Goal: Information Seeking & Learning: Learn about a topic

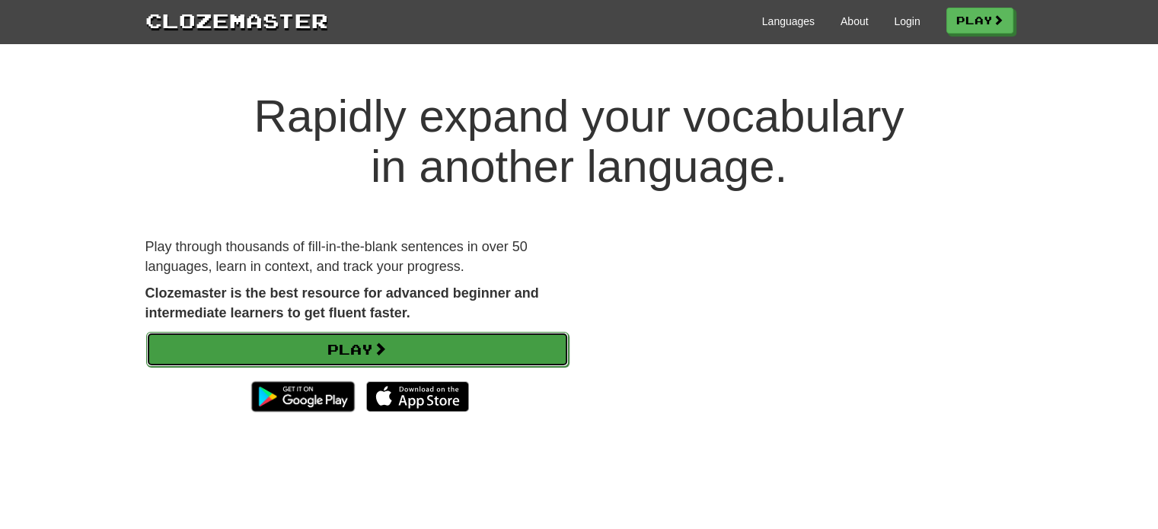
click at [343, 349] on link "Play" at bounding box center [357, 349] width 423 height 35
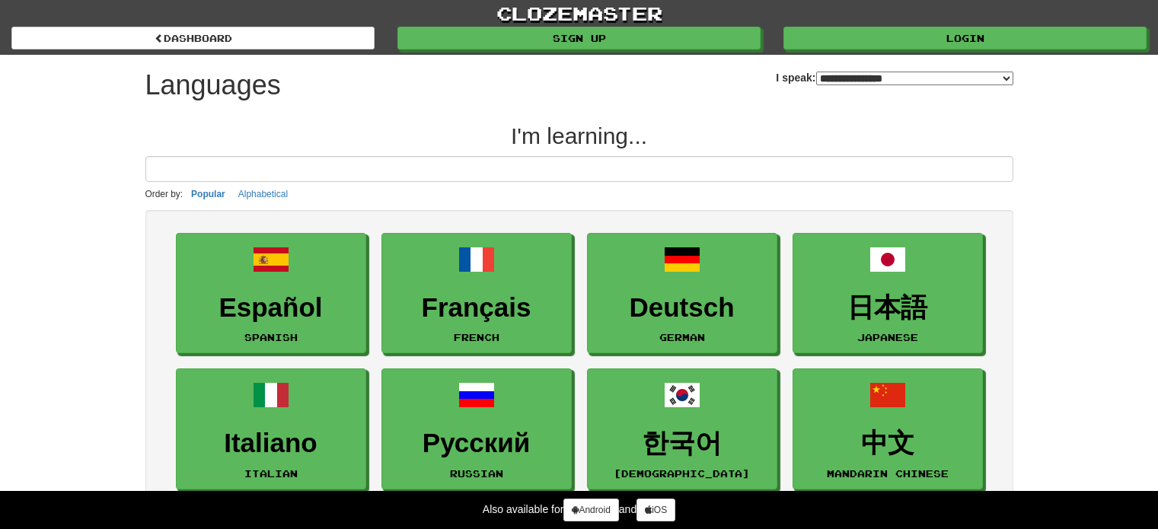
select select "*******"
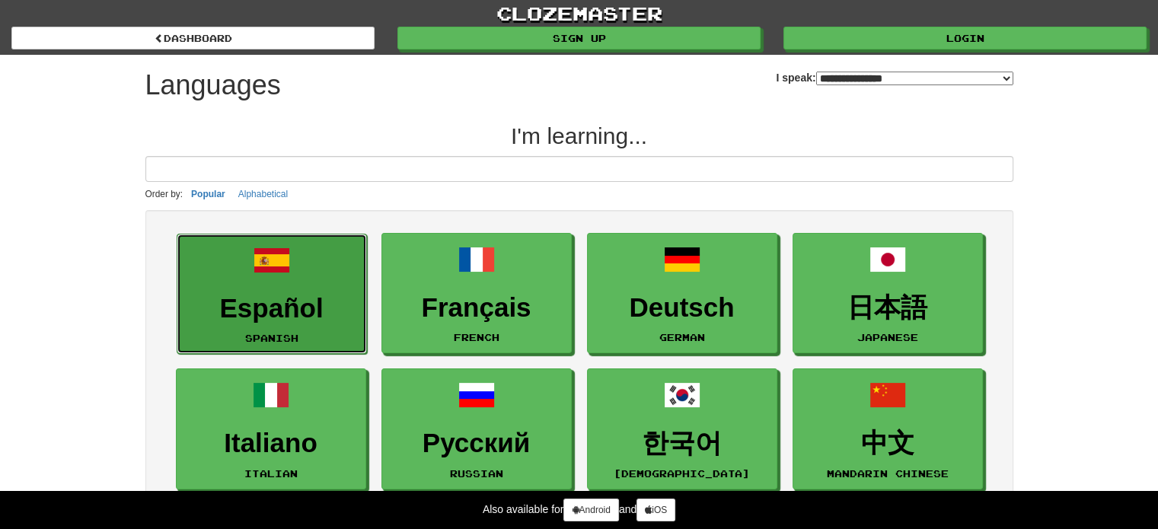
click at [344, 279] on link "Español Spanish" at bounding box center [272, 294] width 190 height 121
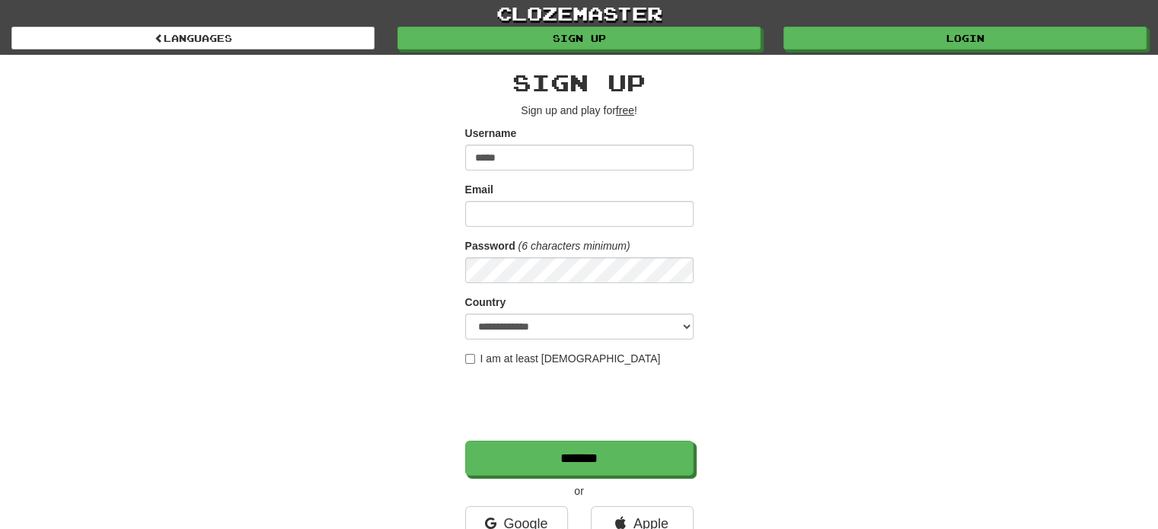
type input "*****"
click at [571, 212] on input "Email" at bounding box center [579, 214] width 228 height 26
type input "**********"
click at [687, 327] on select "**********" at bounding box center [579, 327] width 228 height 26
select select "**"
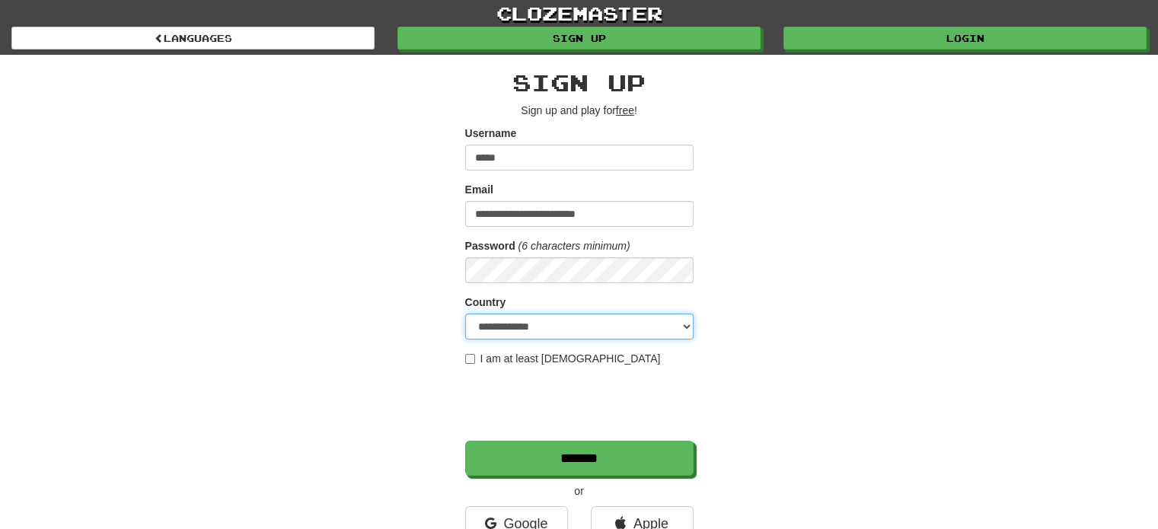
click at [465, 314] on select "**********" at bounding box center [579, 327] width 228 height 26
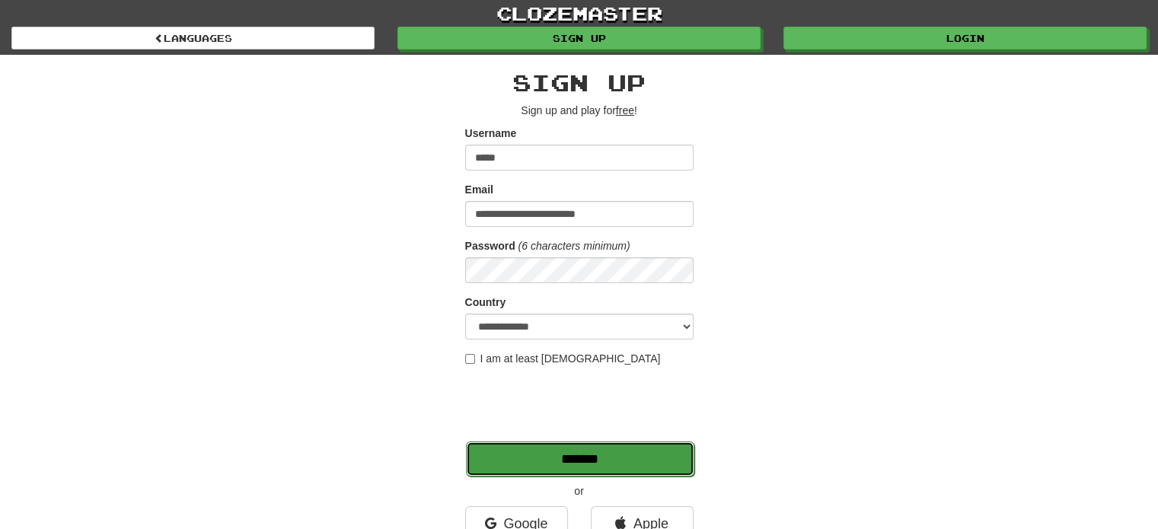
click at [500, 459] on input "*******" at bounding box center [580, 459] width 228 height 35
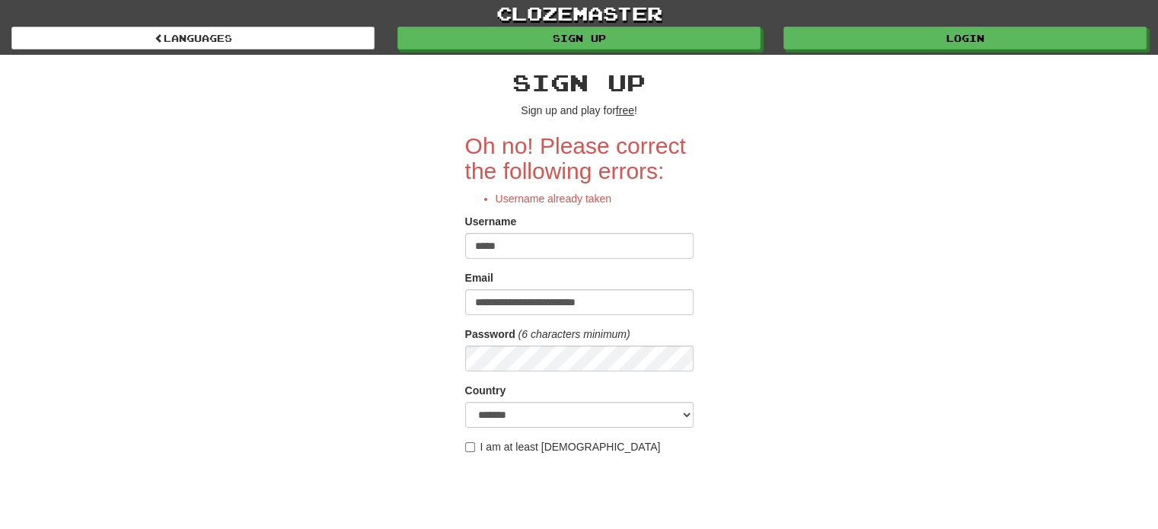
click at [535, 238] on input "*****" at bounding box center [579, 246] width 228 height 26
type input "**********"
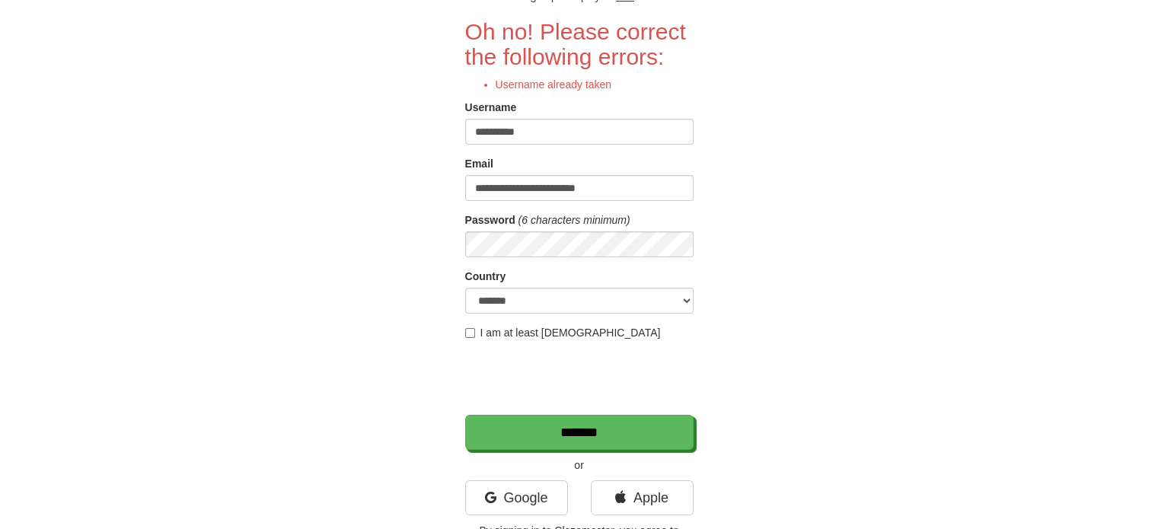
scroll to position [152, 0]
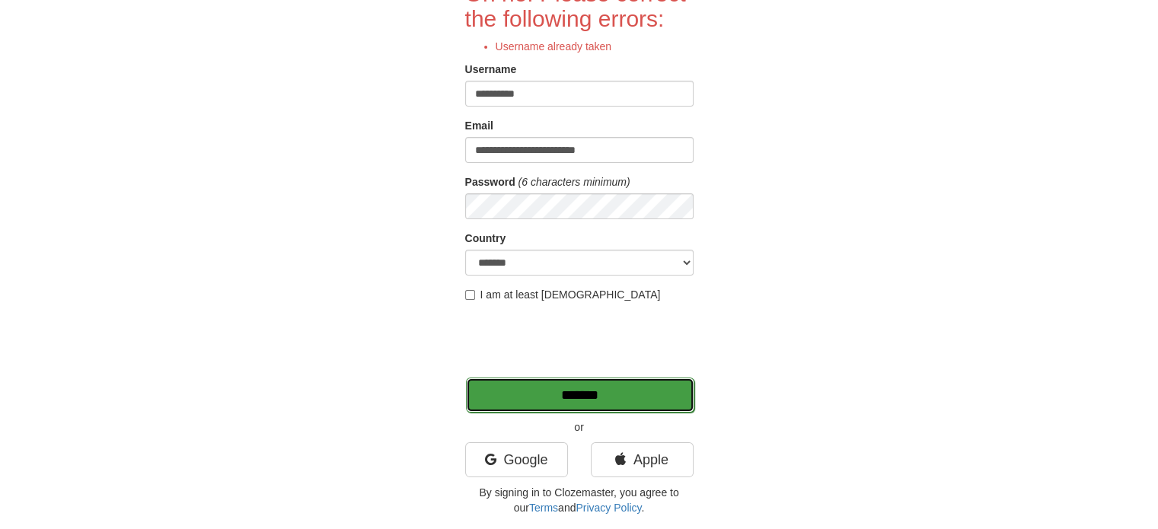
click at [623, 394] on input "*******" at bounding box center [580, 395] width 228 height 35
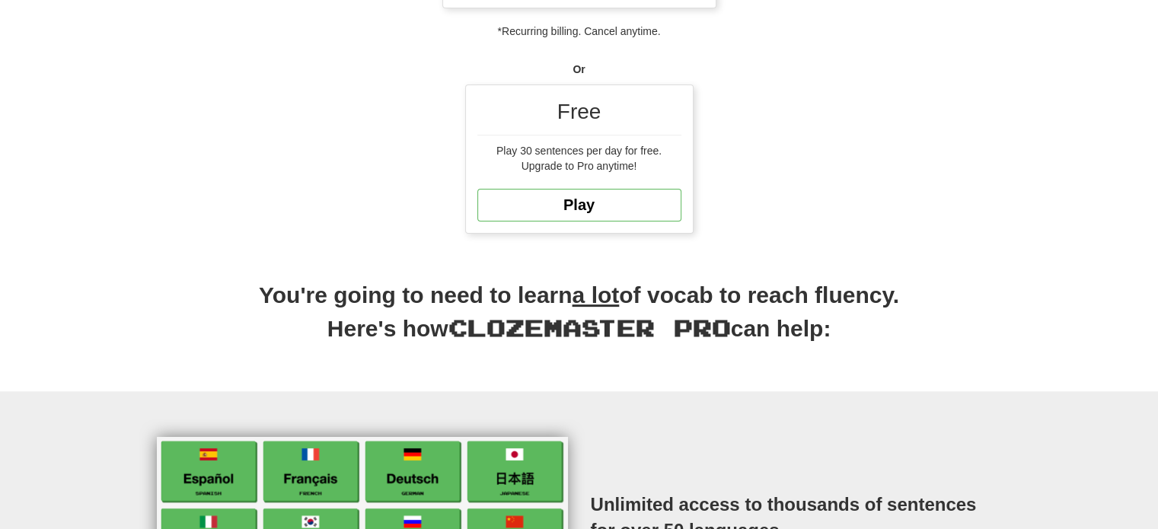
scroll to position [381, 0]
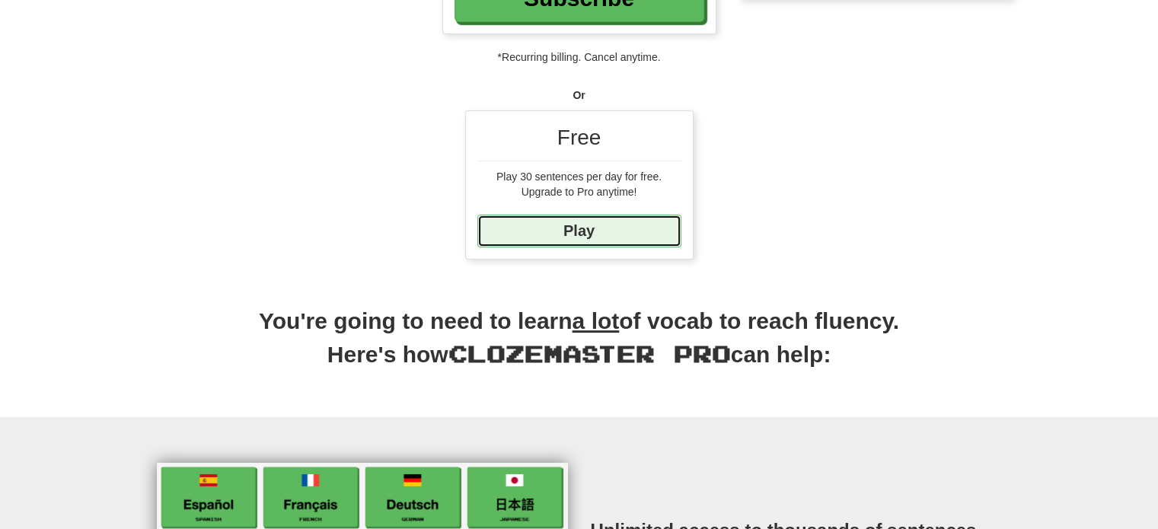
click at [576, 235] on link "Play" at bounding box center [579, 231] width 204 height 33
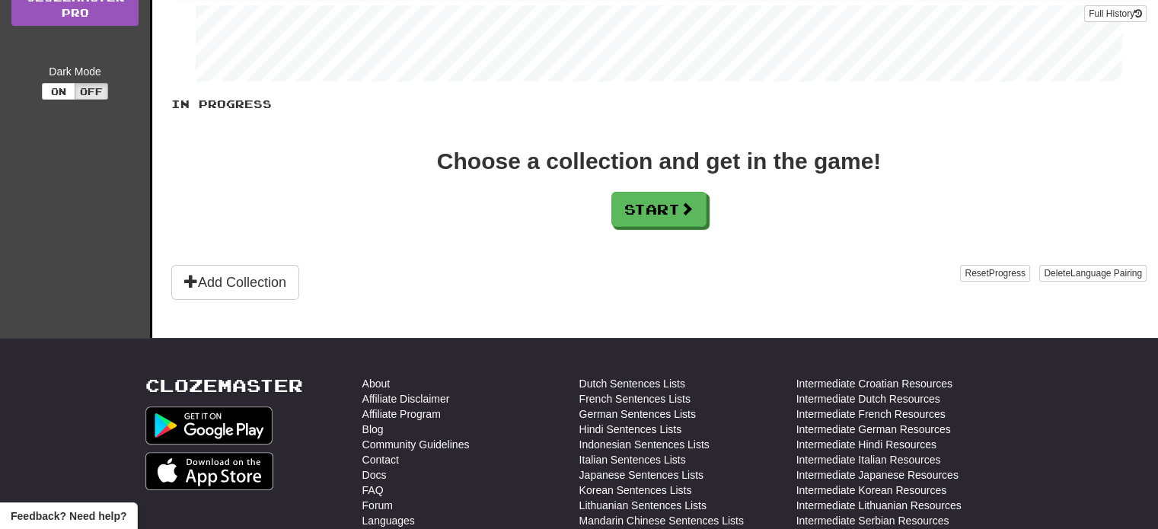
scroll to position [305, 0]
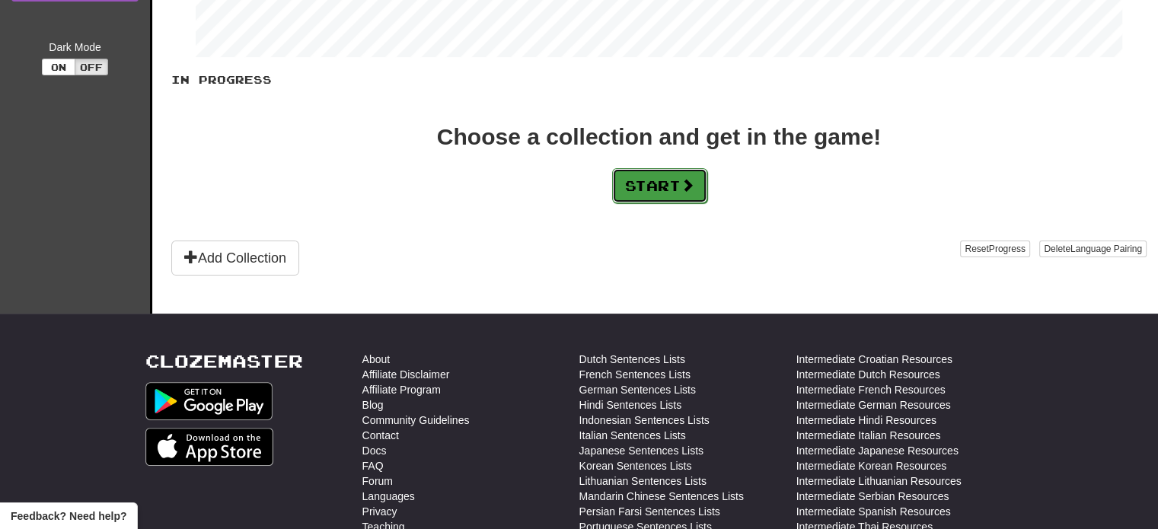
click at [662, 184] on button "Start" at bounding box center [659, 185] width 95 height 35
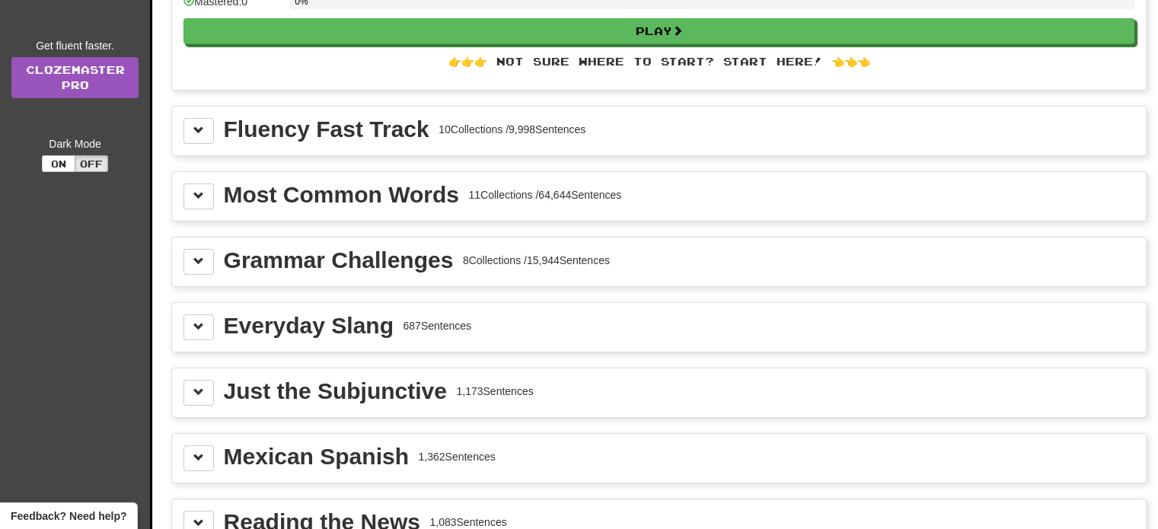
scroll to position [152, 0]
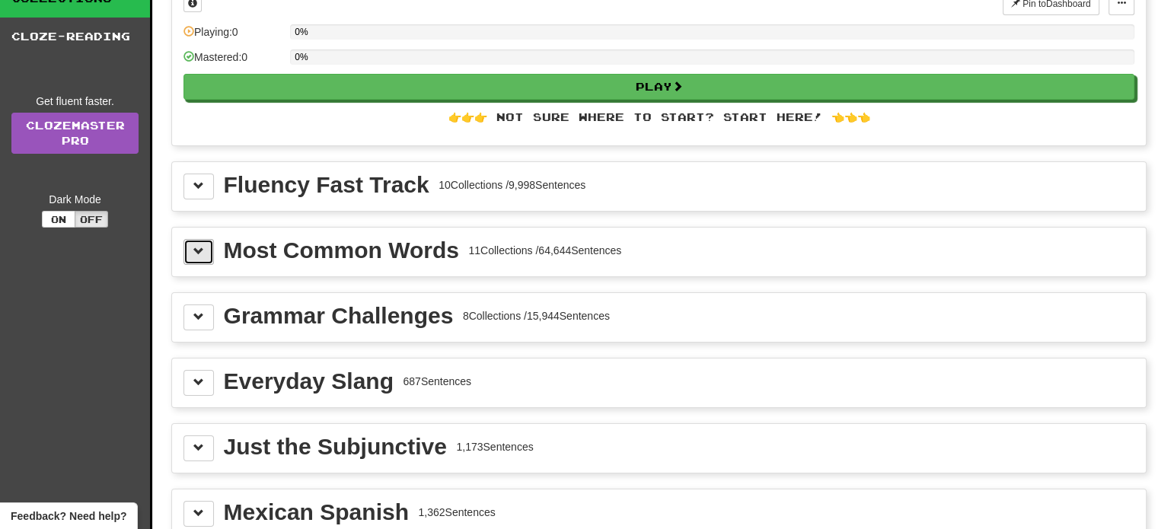
click at [193, 246] on span at bounding box center [198, 251] width 11 height 11
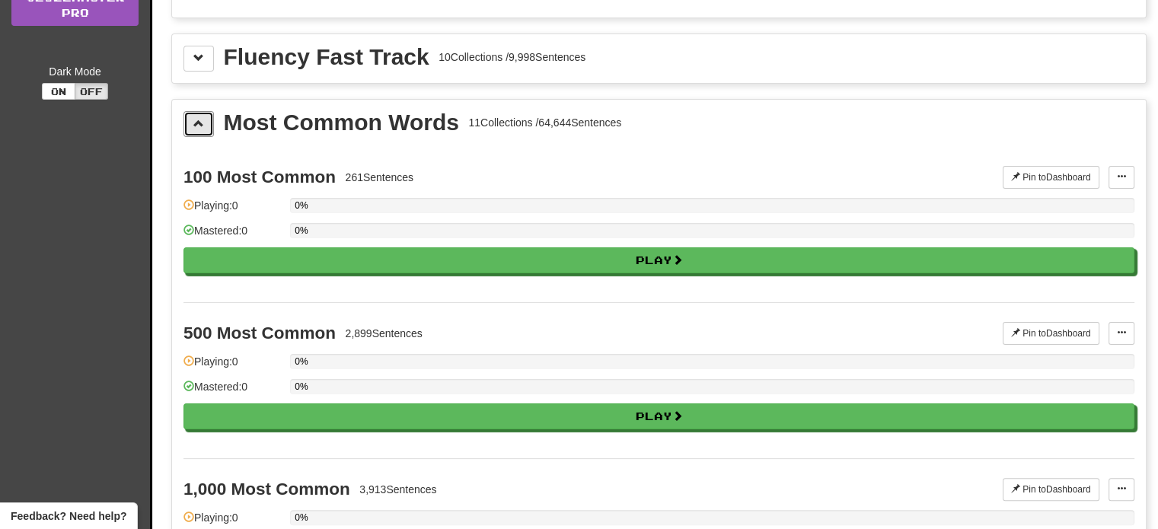
scroll to position [305, 0]
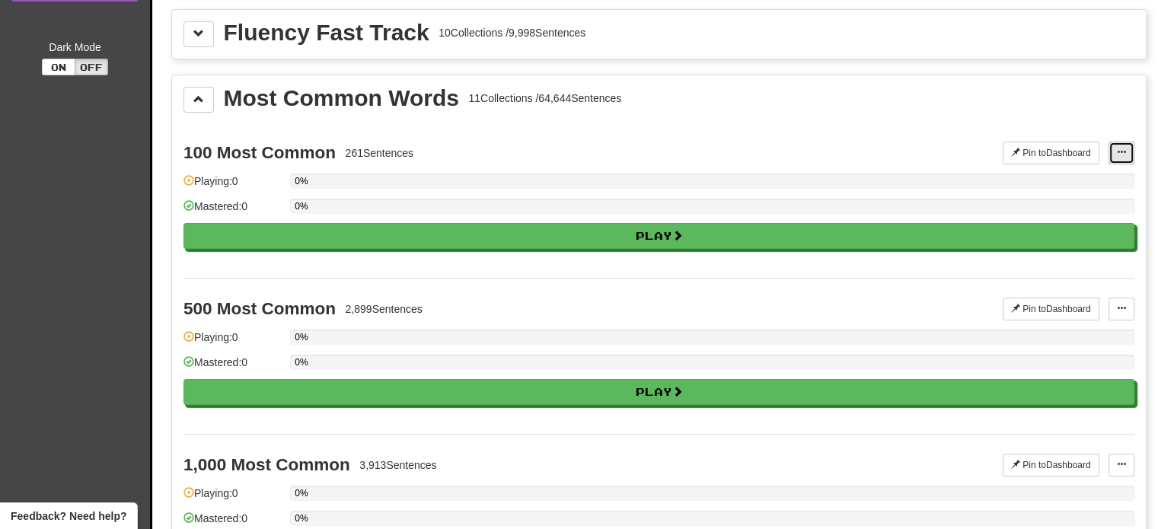
click at [1129, 152] on button at bounding box center [1122, 153] width 26 height 23
click at [662, 145] on div "100 Most Common 261 Sentences" at bounding box center [593, 153] width 819 height 23
click at [377, 152] on div "261 Sentences" at bounding box center [380, 152] width 69 height 15
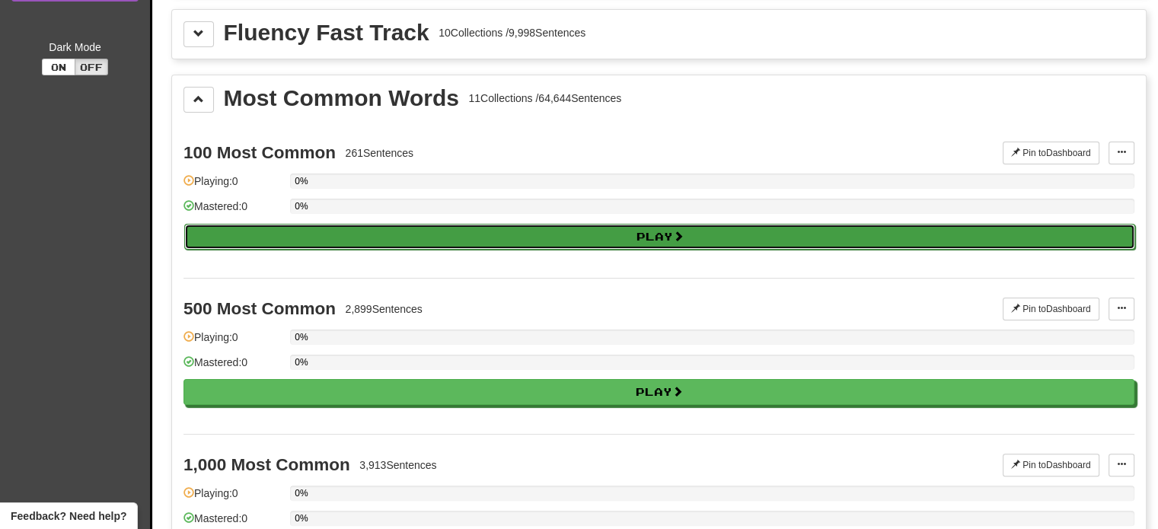
click at [658, 235] on button "Play" at bounding box center [659, 237] width 951 height 26
select select "**"
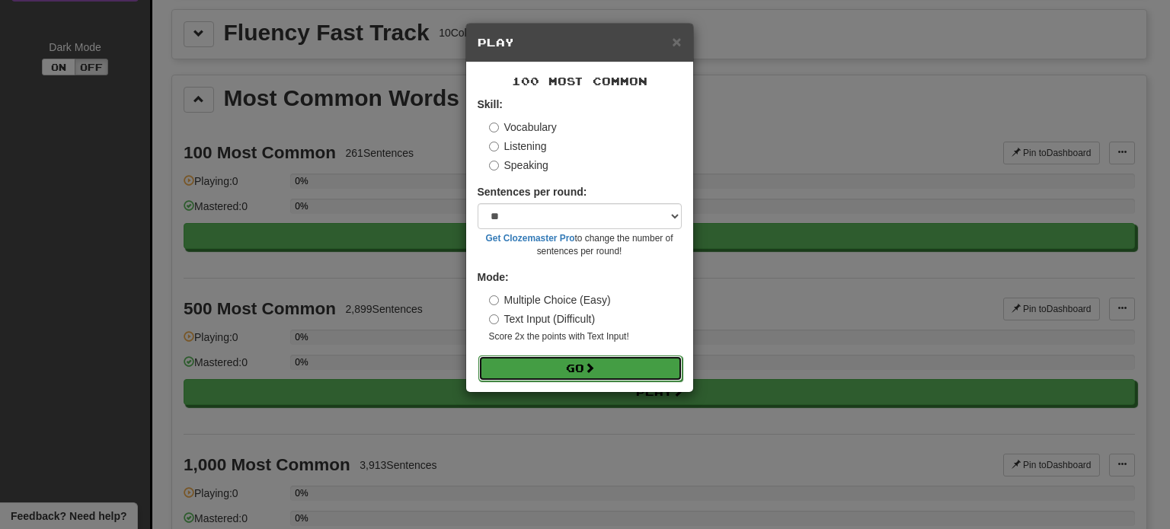
click at [589, 368] on span at bounding box center [589, 367] width 11 height 11
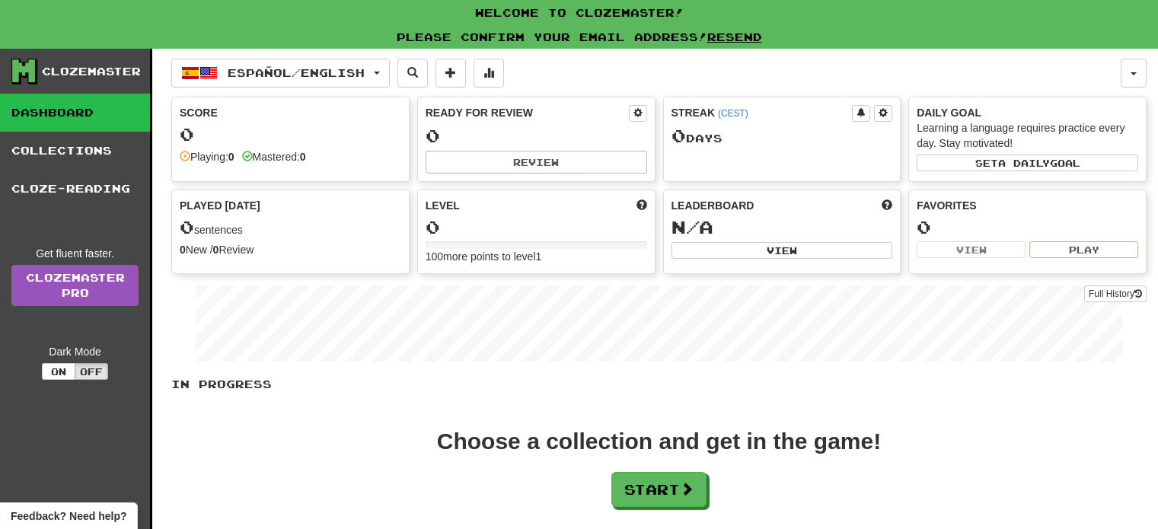
scroll to position [305, 0]
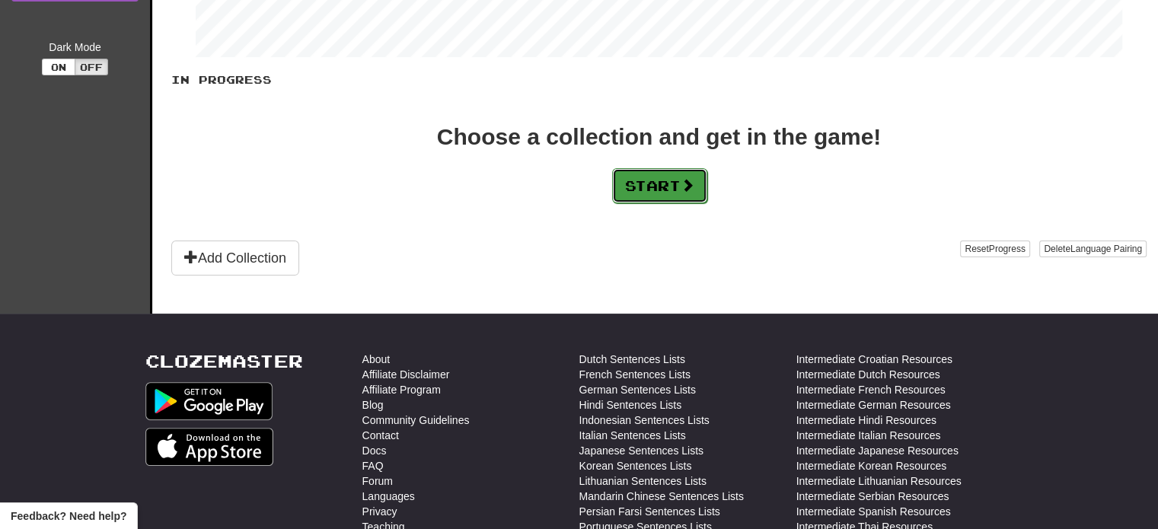
click at [670, 191] on button "Start" at bounding box center [659, 185] width 95 height 35
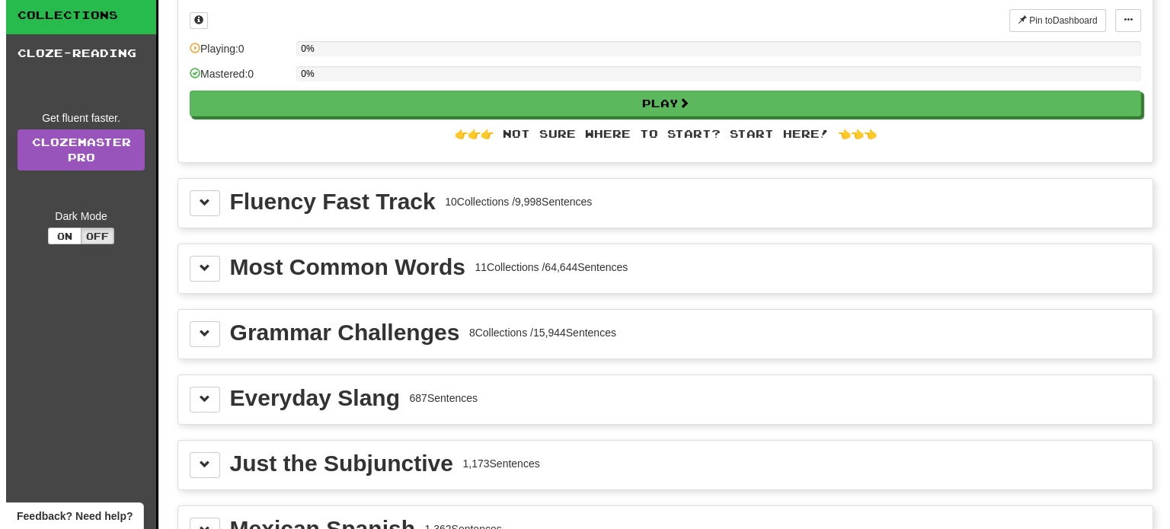
scroll to position [152, 0]
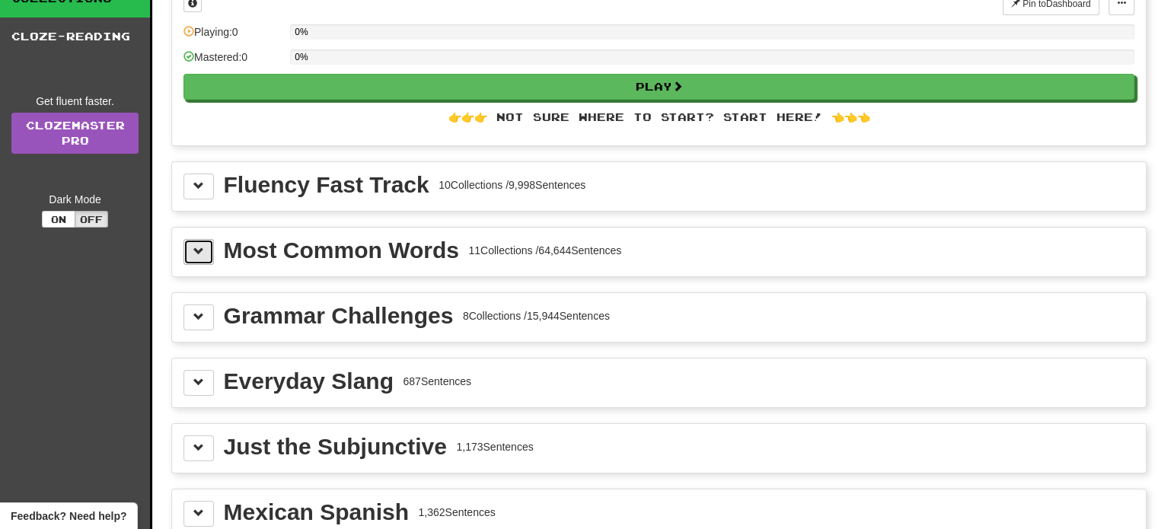
click at [200, 247] on span at bounding box center [198, 251] width 11 height 11
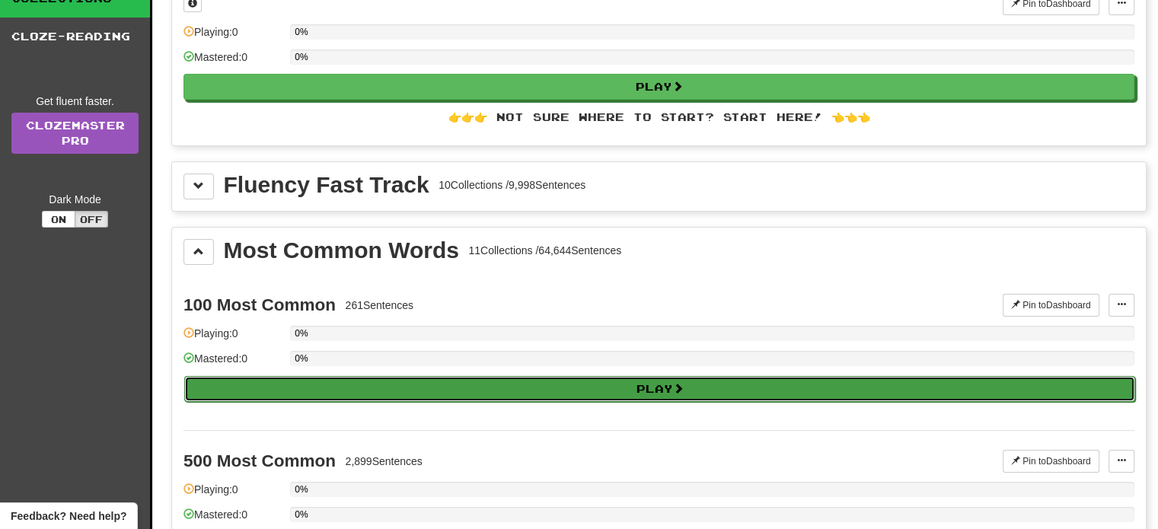
click at [634, 382] on button "Play" at bounding box center [659, 389] width 951 height 26
select select "**"
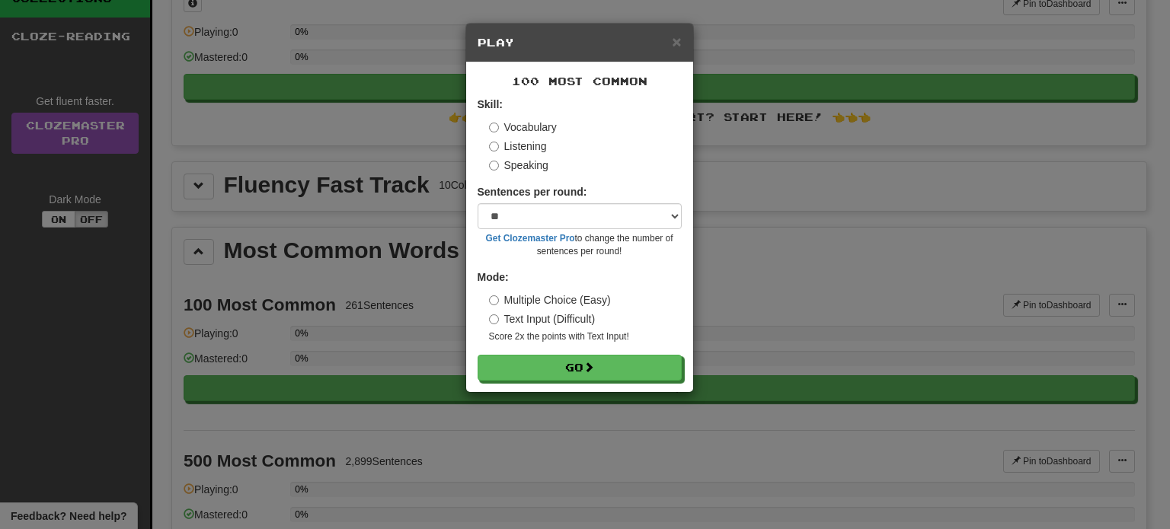
click at [527, 145] on label "Listening" at bounding box center [518, 146] width 58 height 15
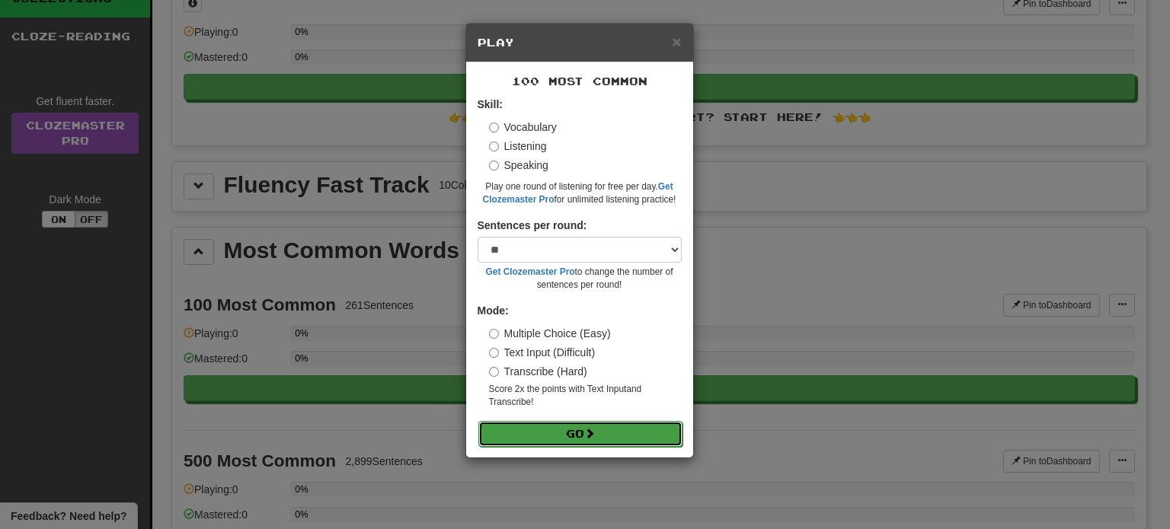
click at [564, 437] on button "Go" at bounding box center [580, 434] width 204 height 26
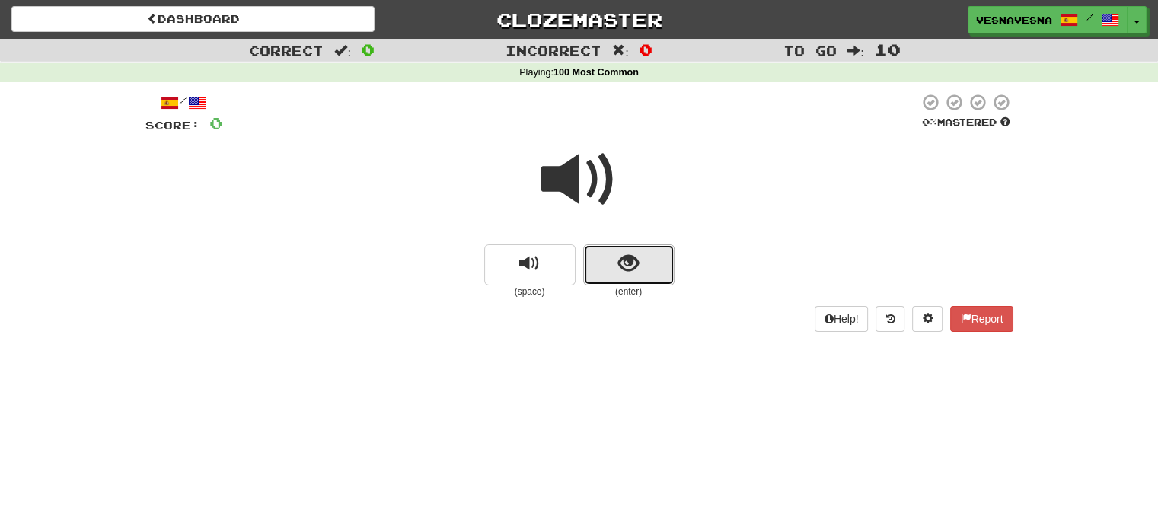
click at [623, 261] on span "show sentence" at bounding box center [628, 264] width 21 height 21
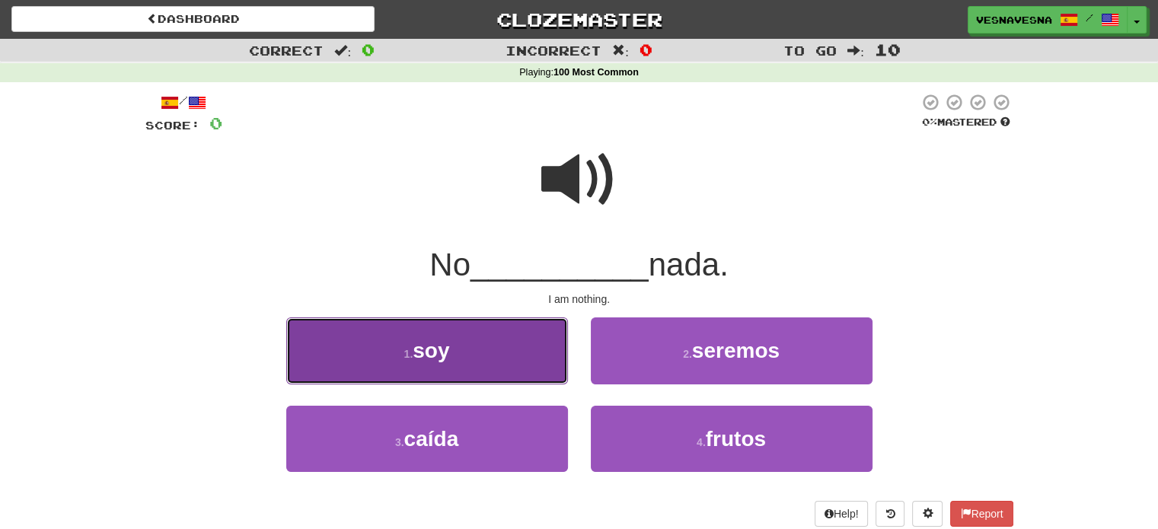
click at [449, 348] on span "soy" at bounding box center [431, 351] width 37 height 24
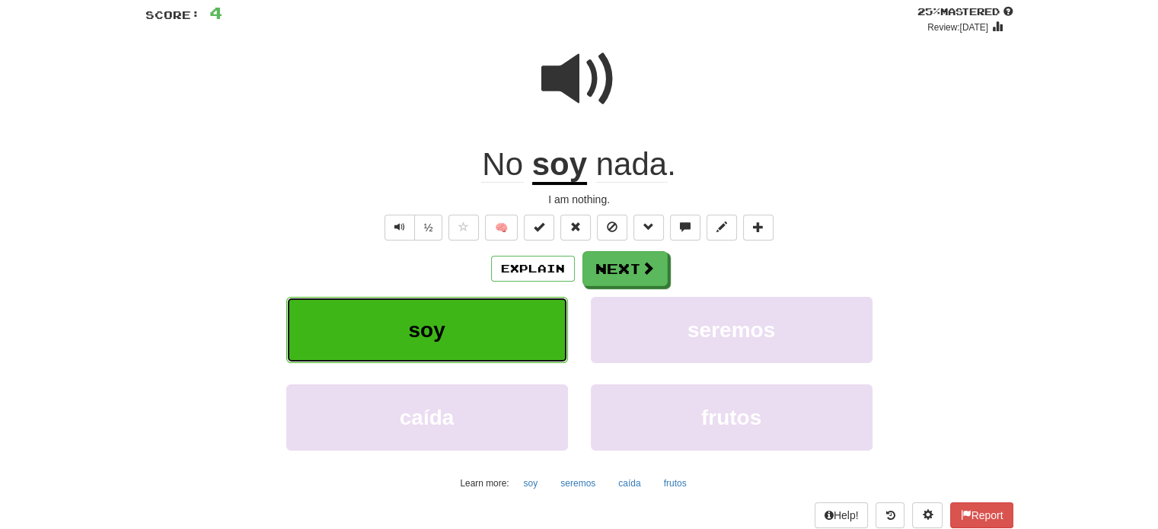
scroll to position [152, 0]
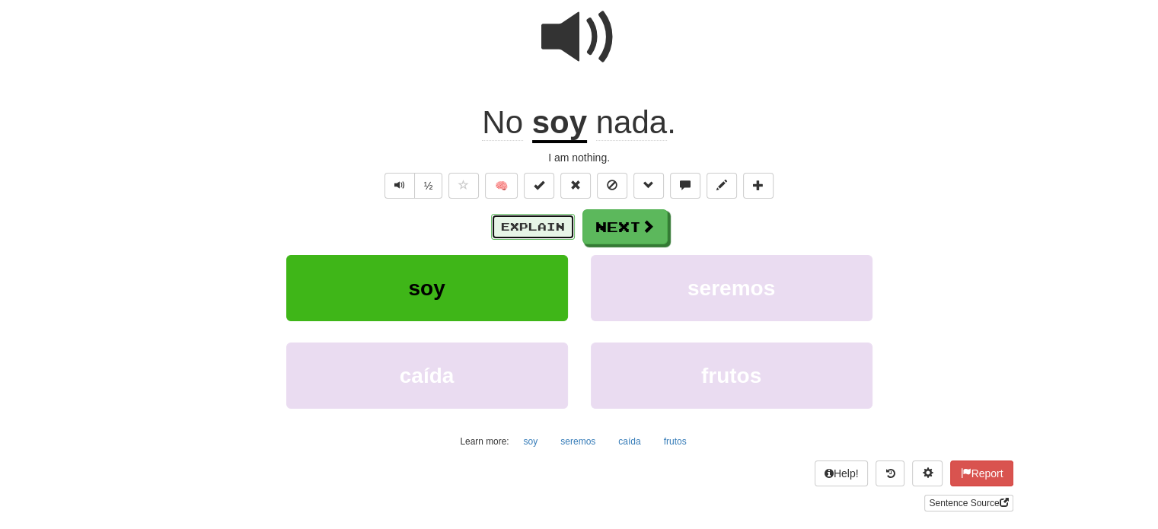
click at [542, 222] on button "Explain" at bounding box center [533, 227] width 84 height 26
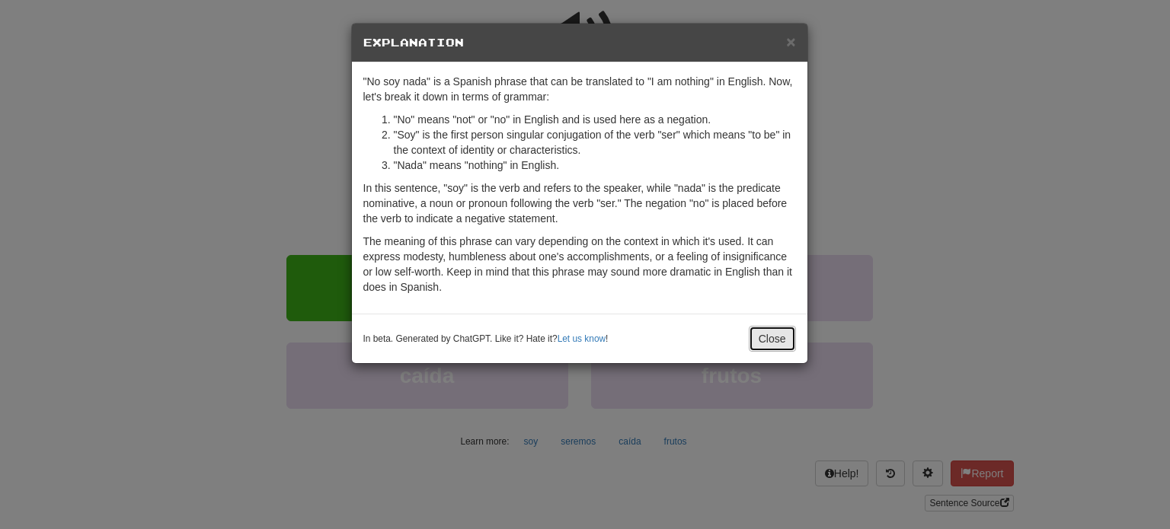
click at [786, 340] on button "Close" at bounding box center [772, 339] width 47 height 26
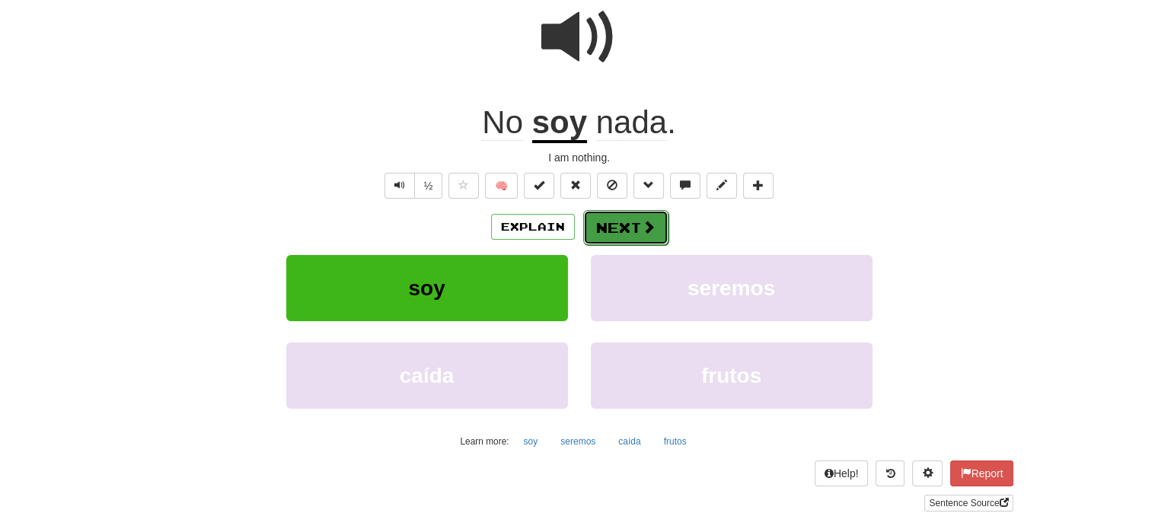
click at [624, 224] on button "Next" at bounding box center [625, 227] width 85 height 35
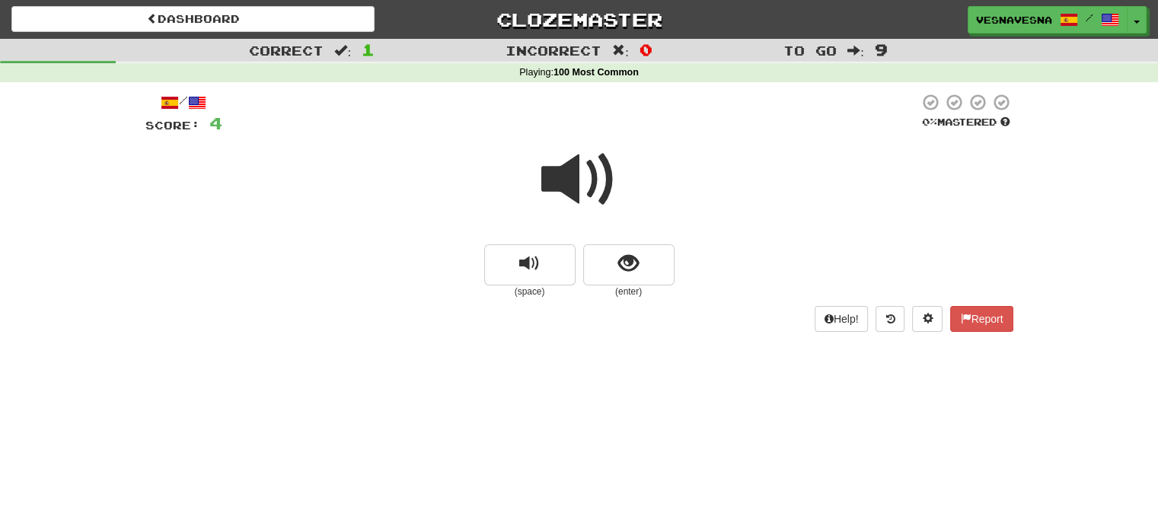
click at [583, 187] on span at bounding box center [579, 180] width 76 height 76
click at [649, 267] on button "show sentence" at bounding box center [628, 264] width 91 height 41
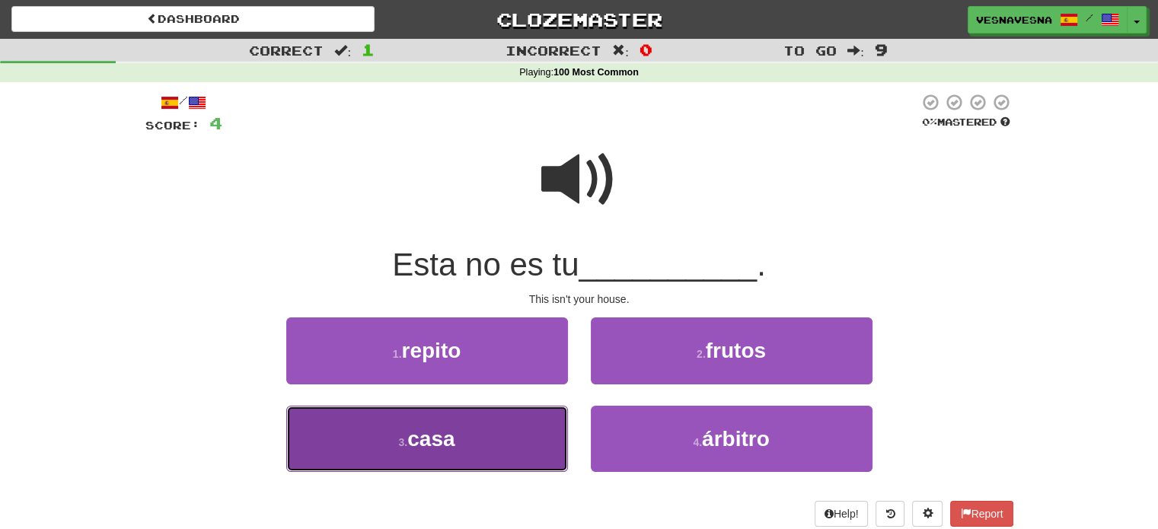
click at [457, 439] on button "3 . casa" at bounding box center [427, 439] width 282 height 66
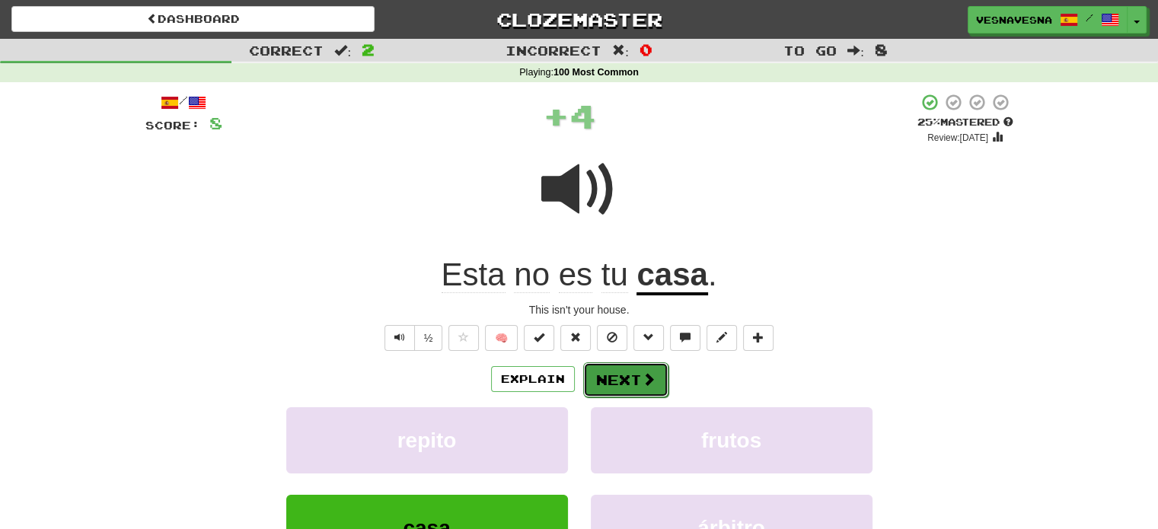
click at [621, 378] on button "Next" at bounding box center [625, 379] width 85 height 35
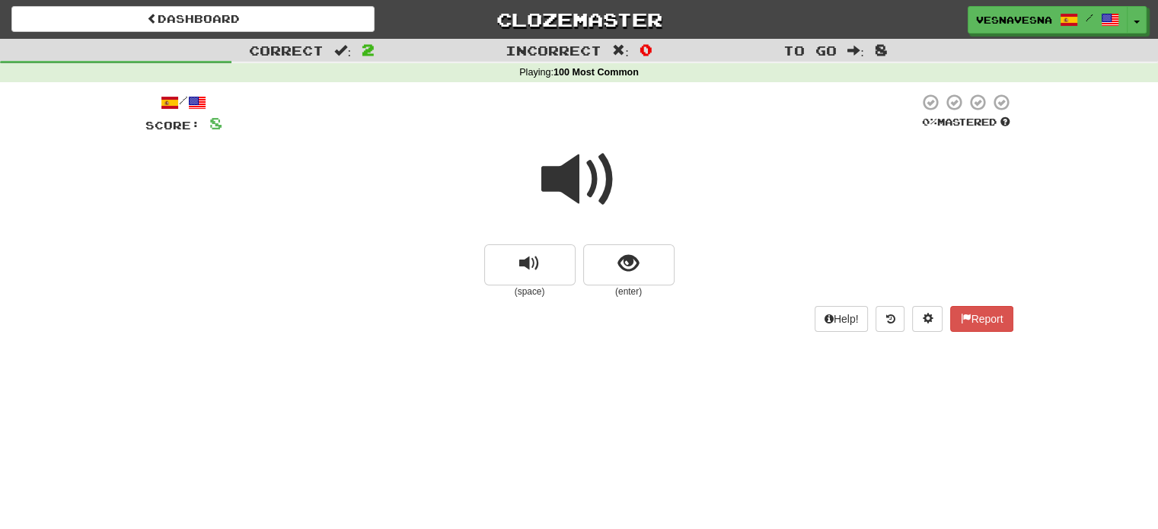
click at [600, 170] on span at bounding box center [579, 180] width 76 height 76
click at [634, 264] on span "show sentence" at bounding box center [628, 264] width 21 height 21
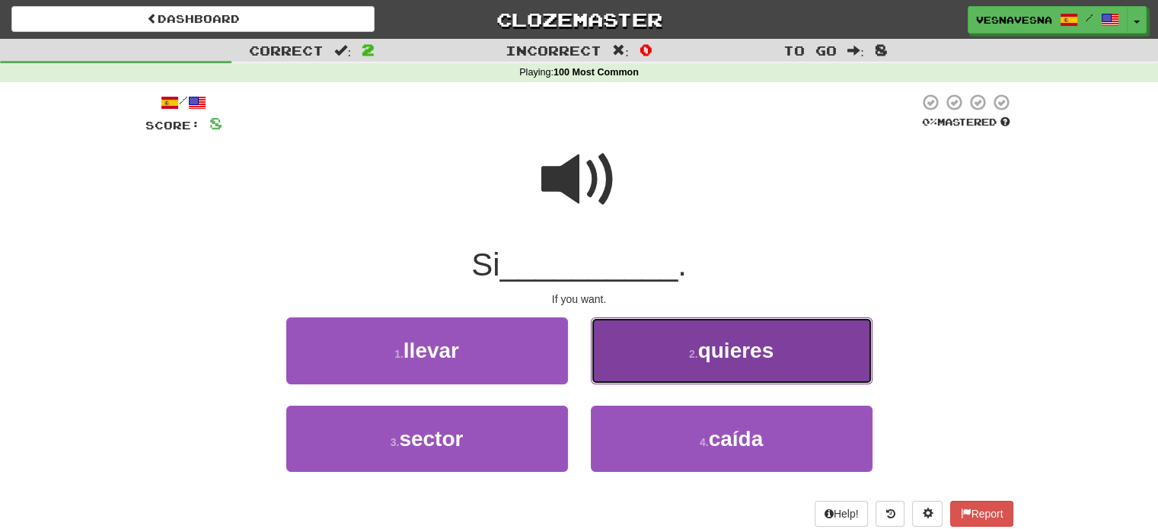
click at [771, 349] on span "quieres" at bounding box center [736, 351] width 76 height 24
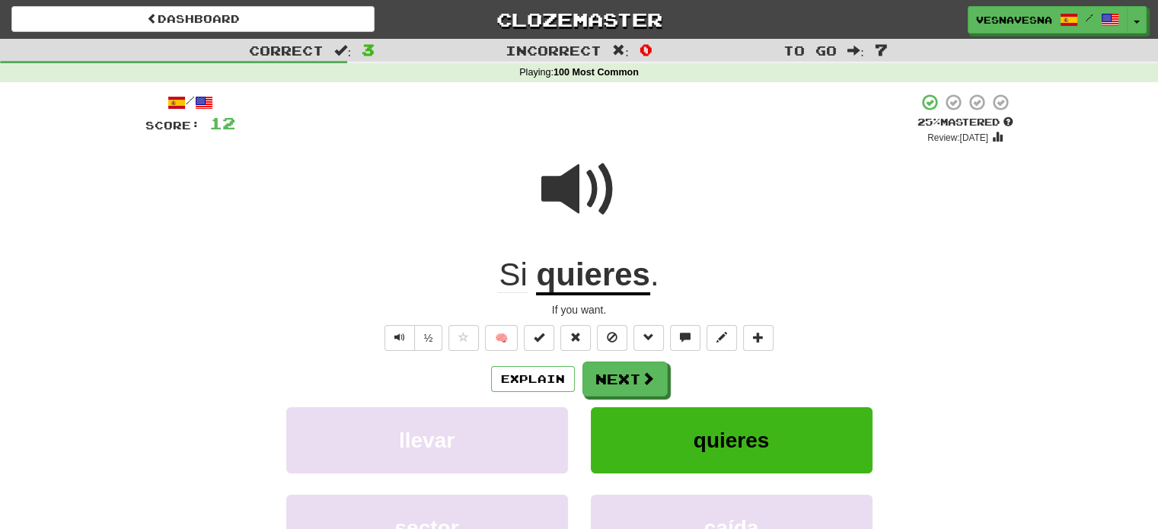
click at [579, 200] on span at bounding box center [579, 190] width 76 height 76
click at [625, 375] on button "Next" at bounding box center [625, 379] width 85 height 35
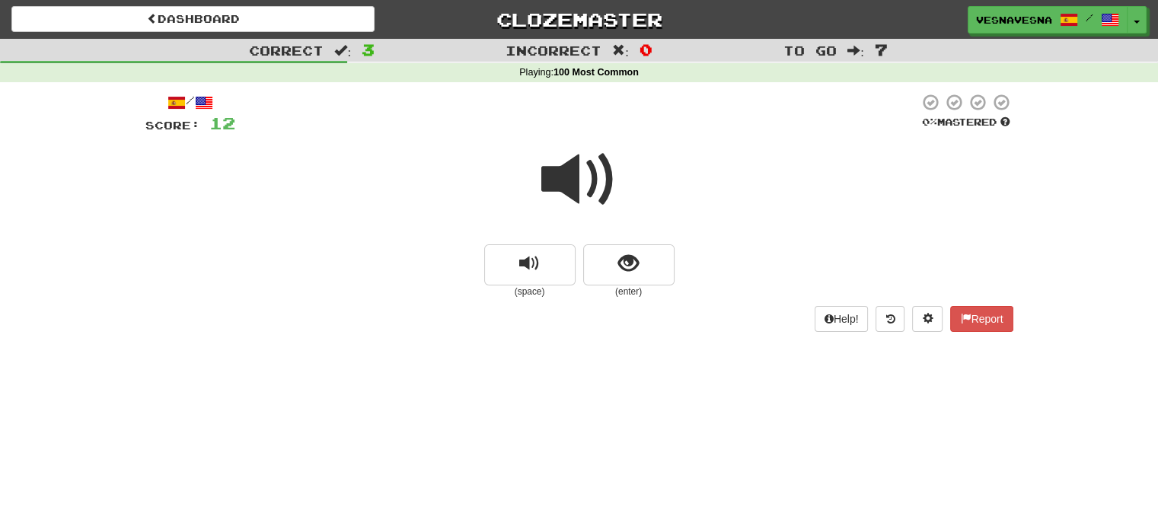
click at [576, 195] on span at bounding box center [579, 180] width 76 height 76
click at [637, 261] on span "show sentence" at bounding box center [628, 264] width 21 height 21
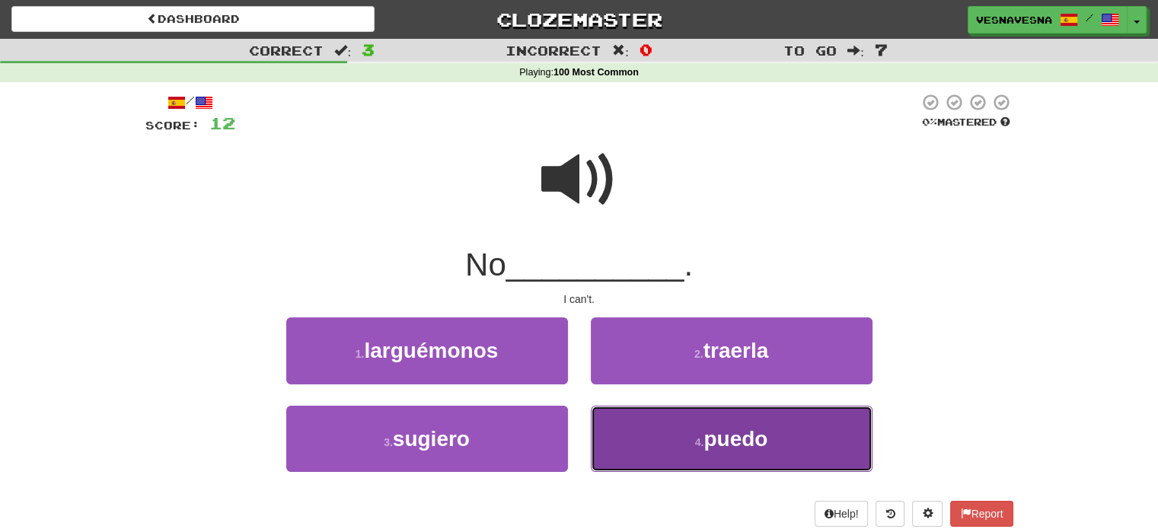
click at [723, 446] on span "puedo" at bounding box center [736, 439] width 64 height 24
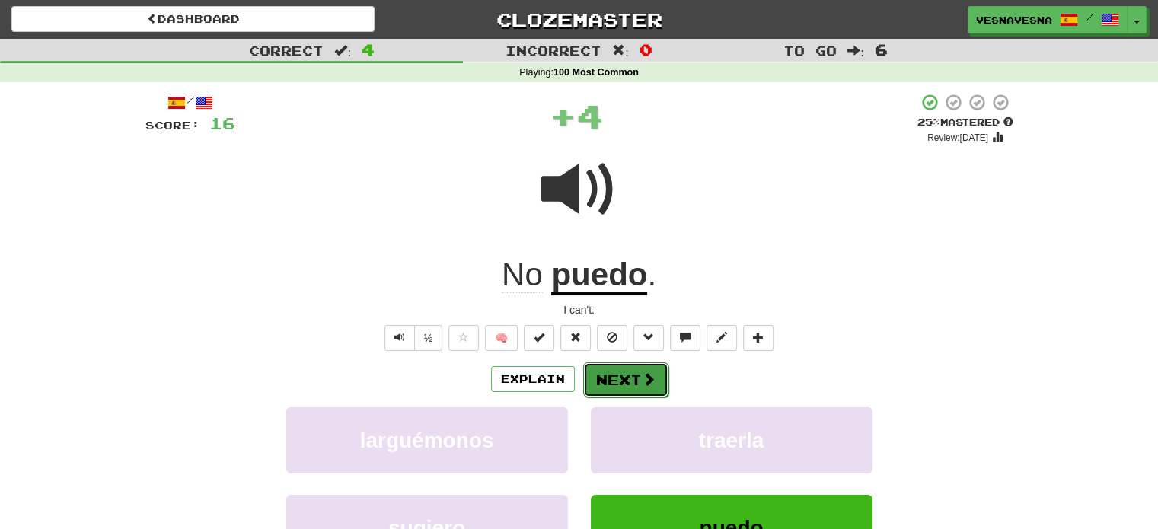
click at [616, 377] on button "Next" at bounding box center [625, 379] width 85 height 35
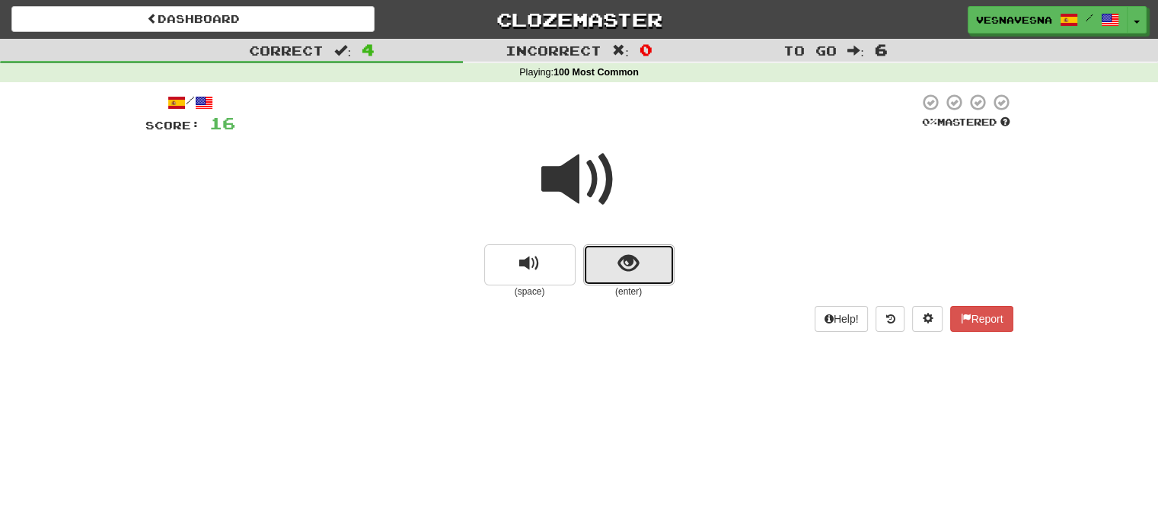
click at [637, 277] on button "show sentence" at bounding box center [628, 264] width 91 height 41
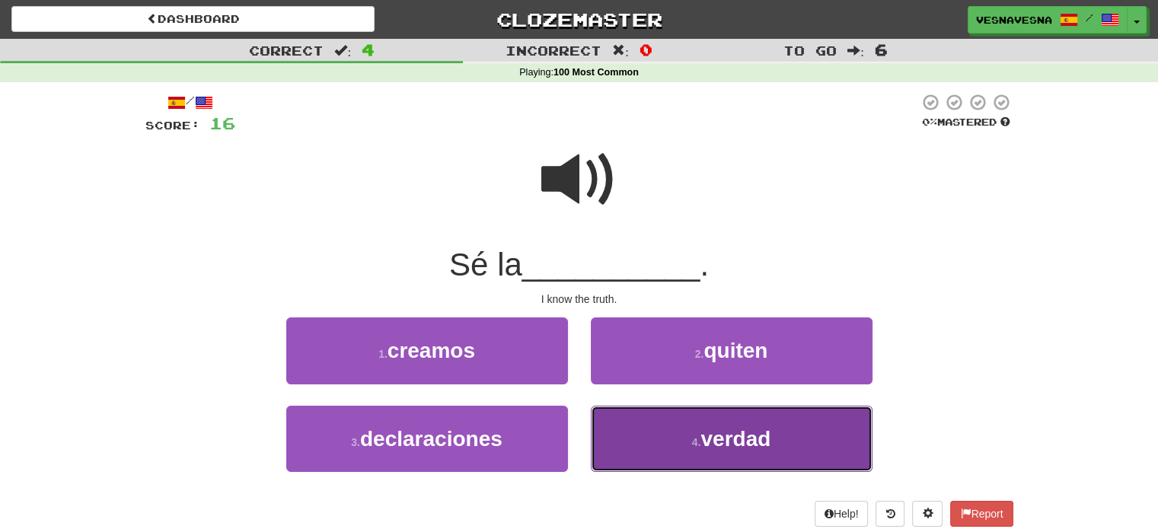
click at [695, 423] on button "4 . verdad" at bounding box center [732, 439] width 282 height 66
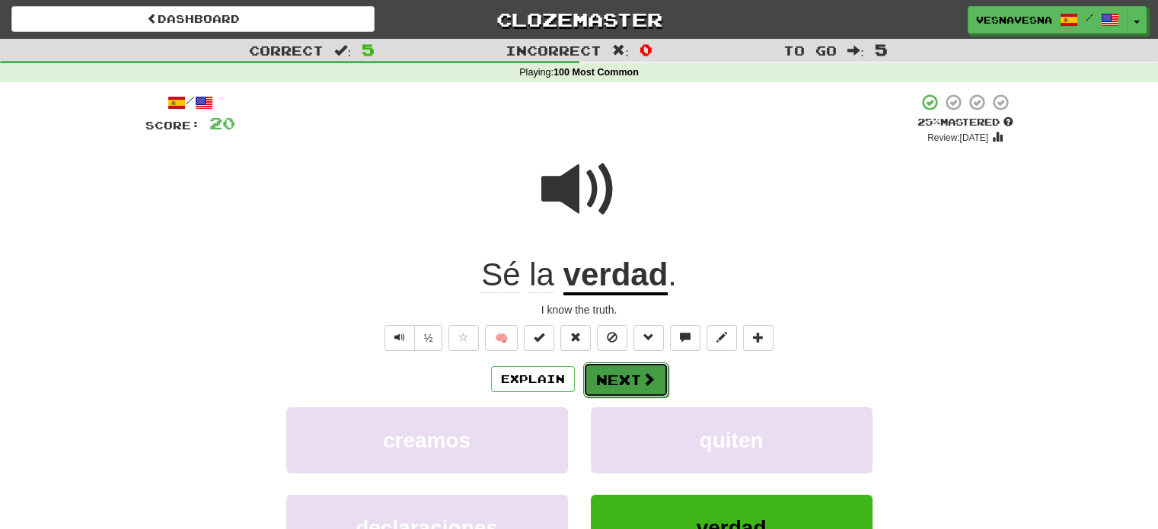
click at [643, 386] on span at bounding box center [649, 379] width 14 height 14
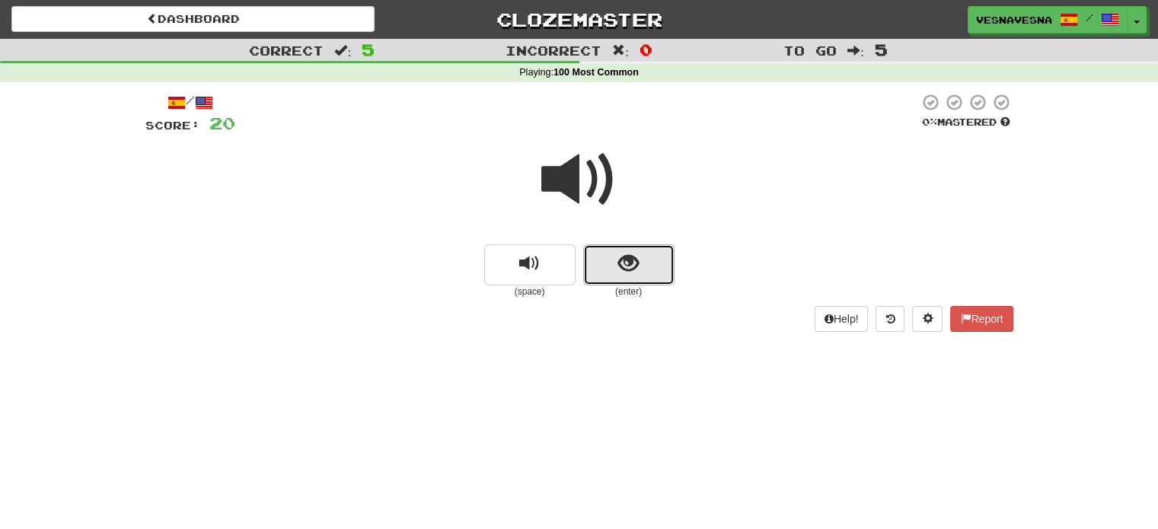
click at [629, 261] on span "show sentence" at bounding box center [628, 264] width 21 height 21
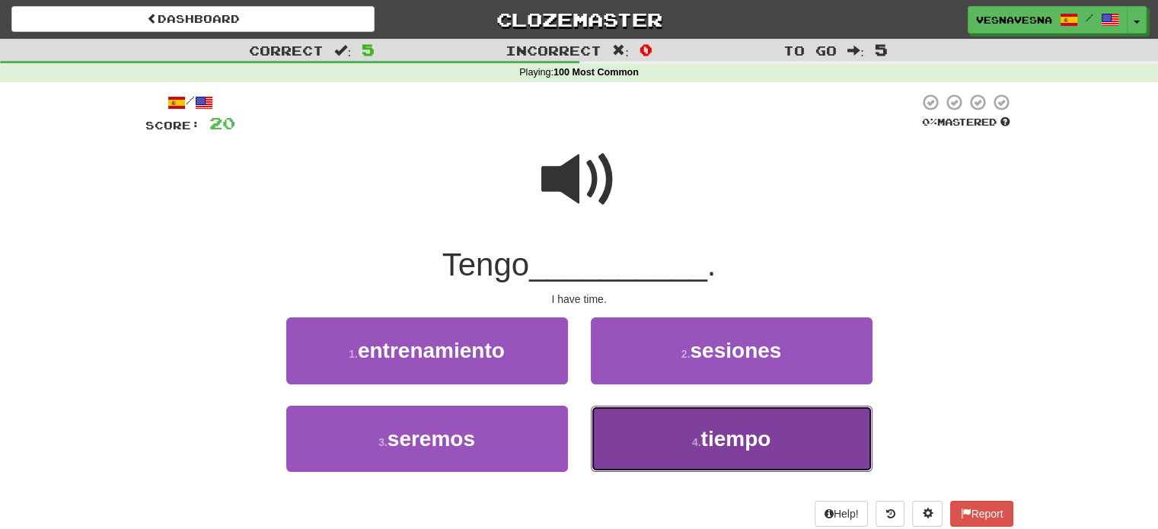
click at [729, 437] on span "tiempo" at bounding box center [736, 439] width 70 height 24
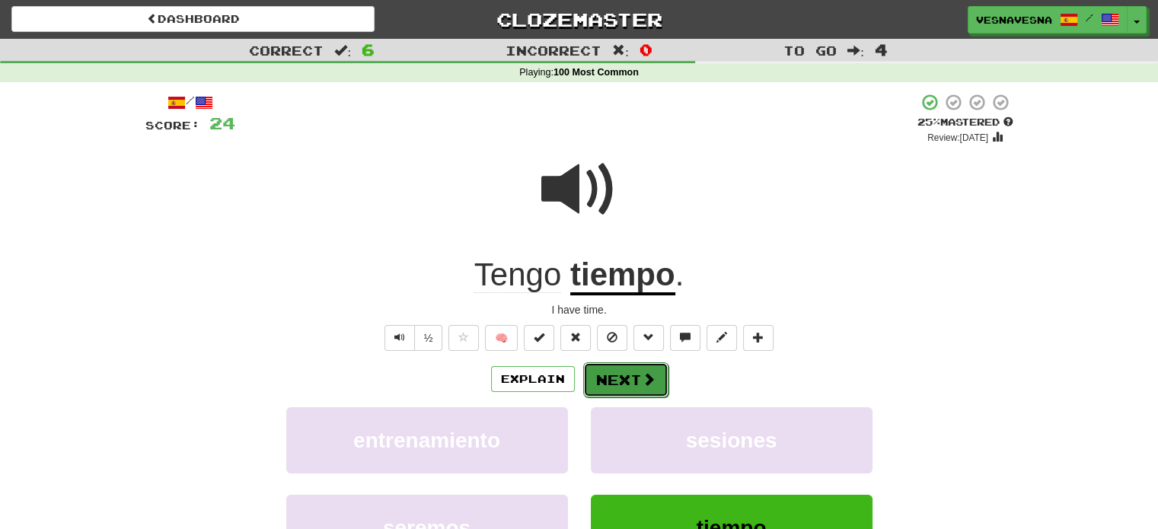
click at [637, 377] on button "Next" at bounding box center [625, 379] width 85 height 35
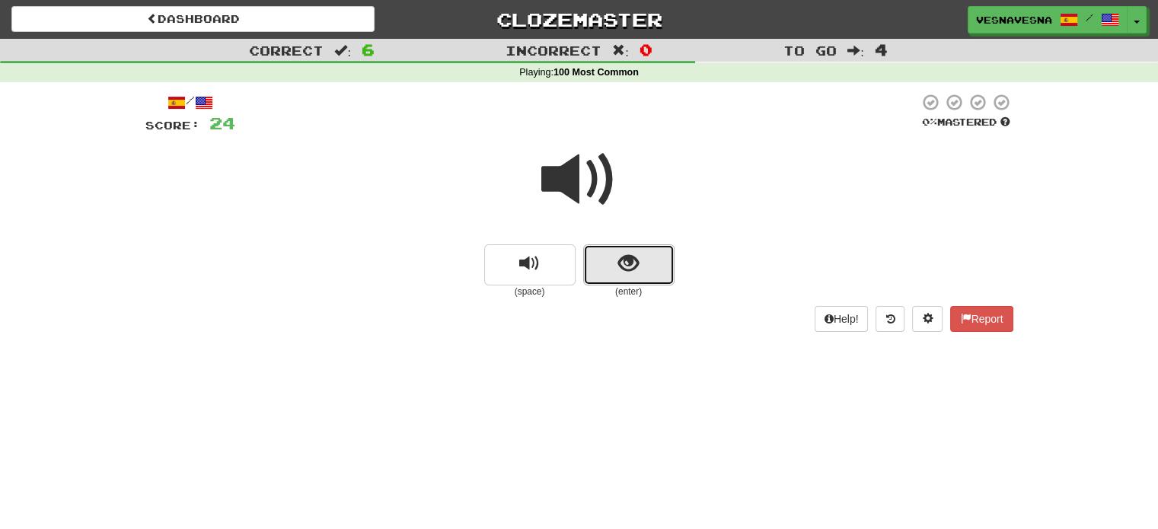
click at [637, 260] on span "show sentence" at bounding box center [628, 264] width 21 height 21
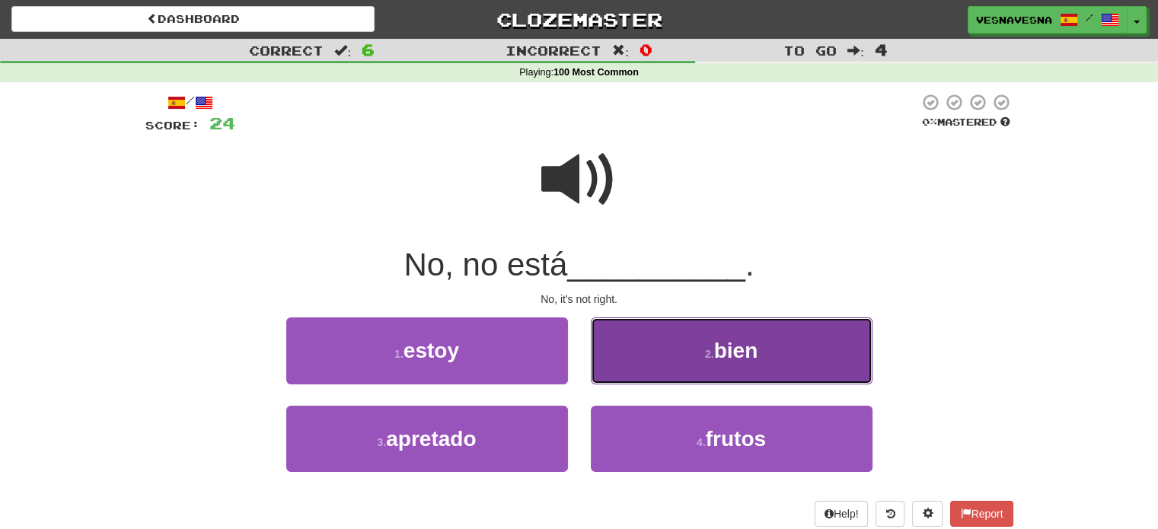
click at [690, 343] on button "2 . bien" at bounding box center [732, 351] width 282 height 66
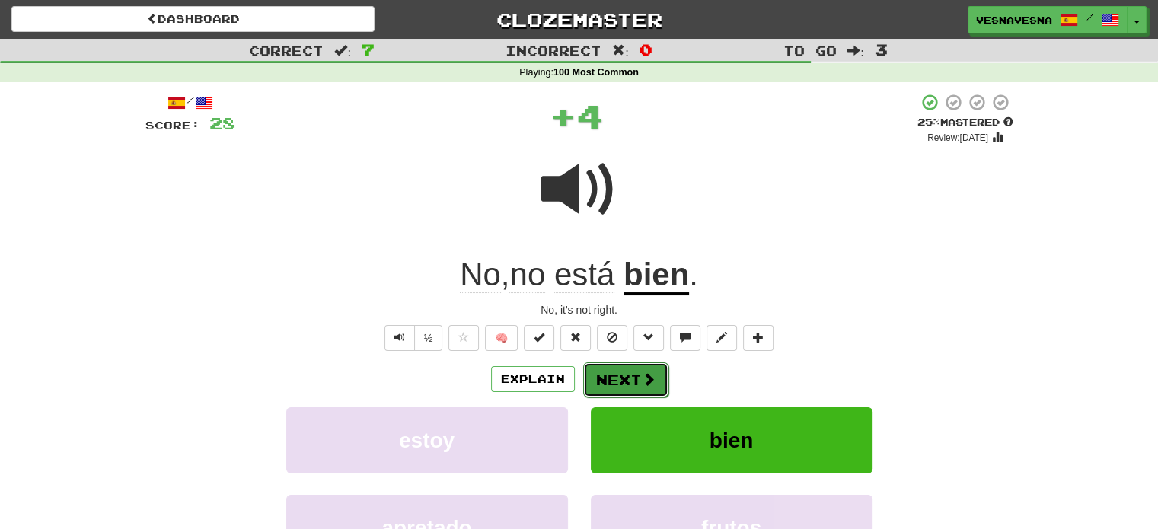
click at [635, 382] on button "Next" at bounding box center [625, 379] width 85 height 35
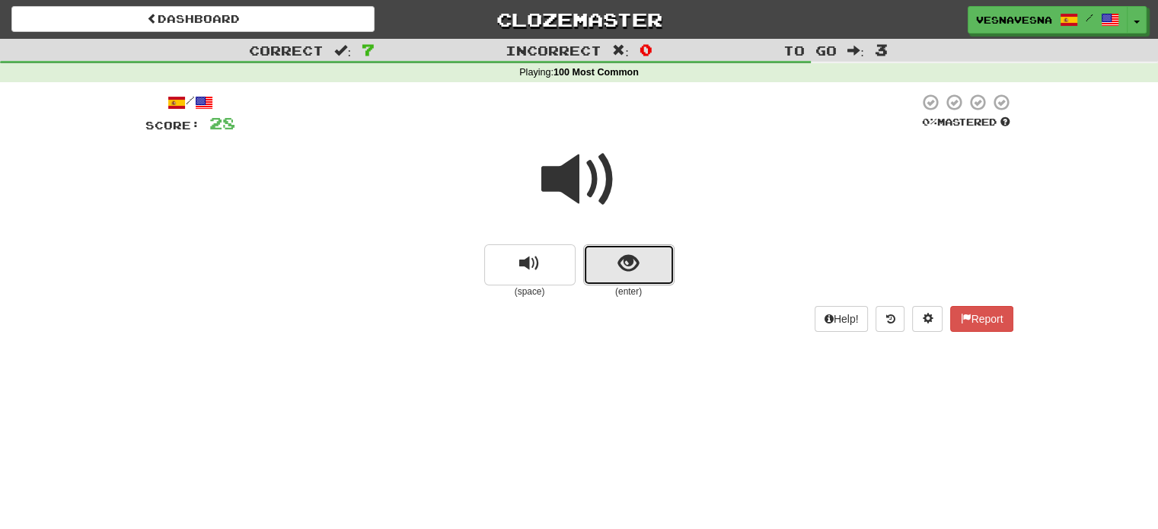
click at [635, 267] on span "show sentence" at bounding box center [628, 264] width 21 height 21
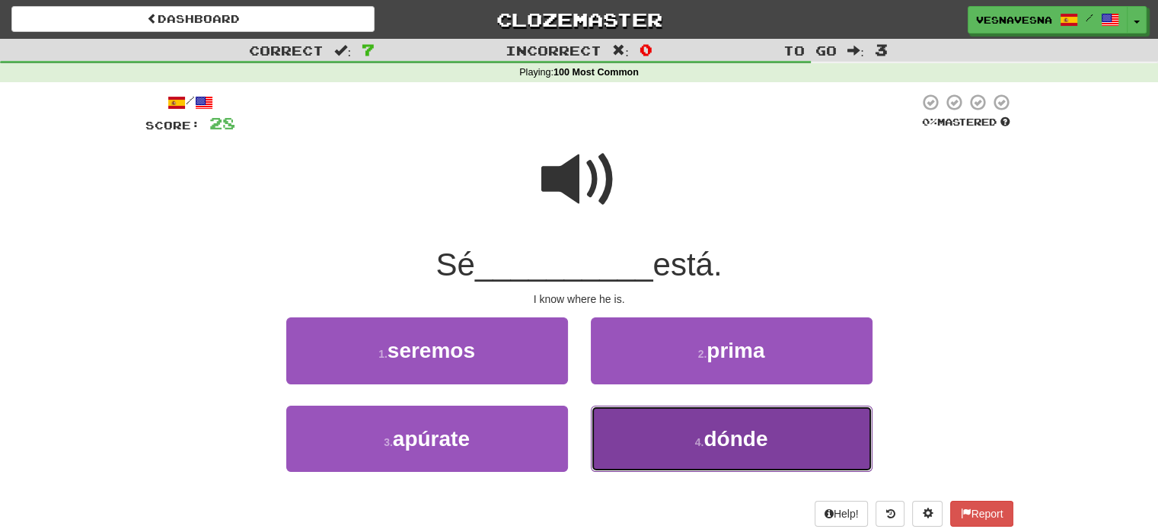
click at [714, 439] on span "dónde" at bounding box center [736, 439] width 64 height 24
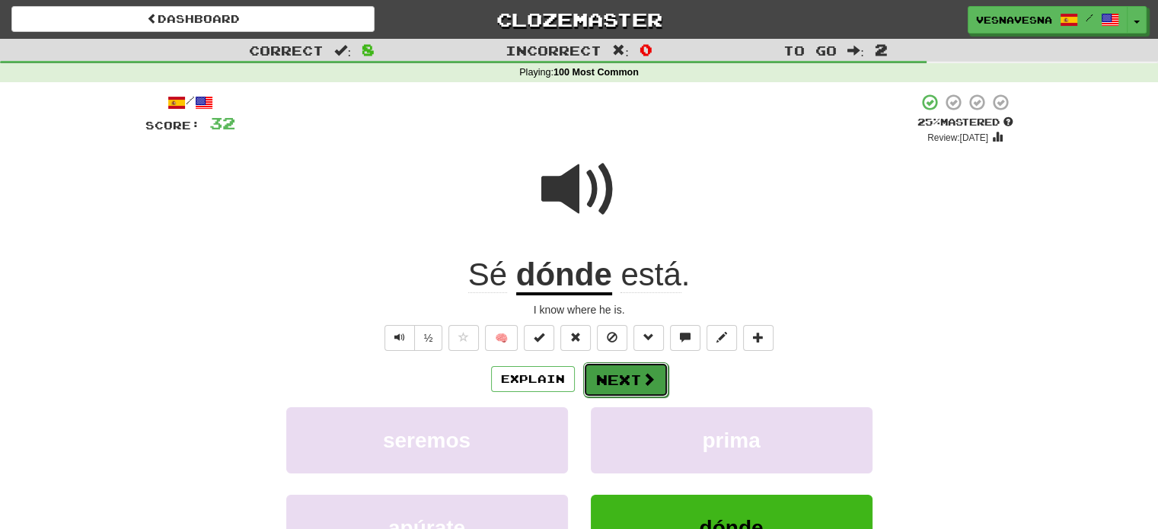
click at [642, 380] on span at bounding box center [649, 379] width 14 height 14
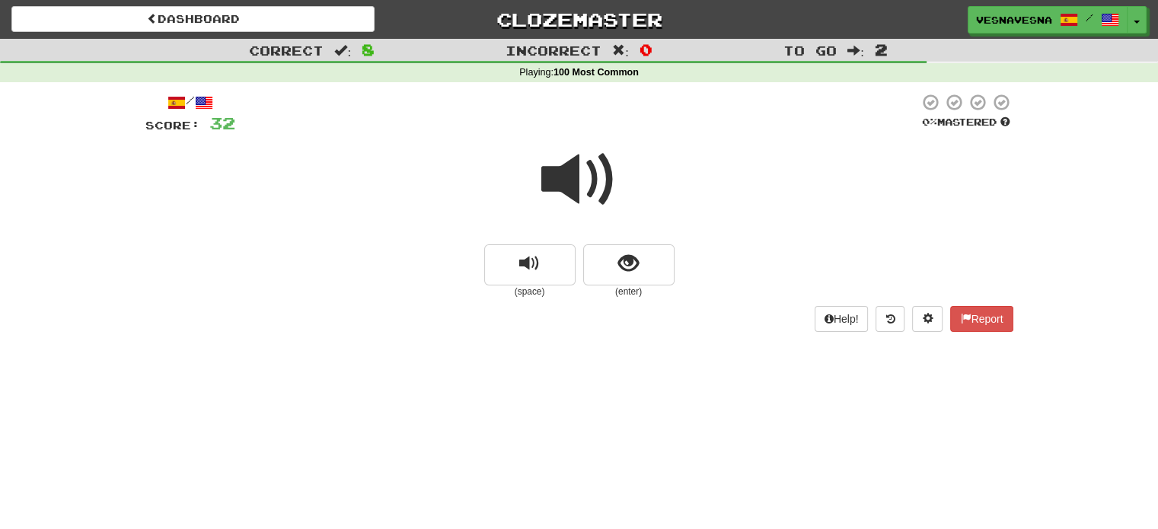
click at [585, 161] on span at bounding box center [579, 180] width 76 height 76
click at [637, 266] on span "show sentence" at bounding box center [628, 264] width 21 height 21
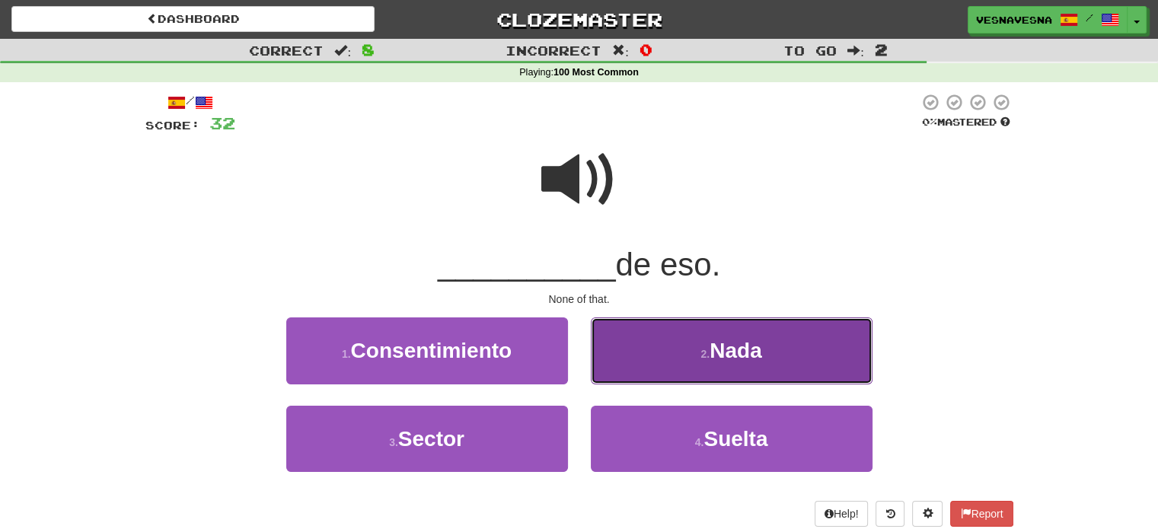
click at [692, 346] on button "2 . Nada" at bounding box center [732, 351] width 282 height 66
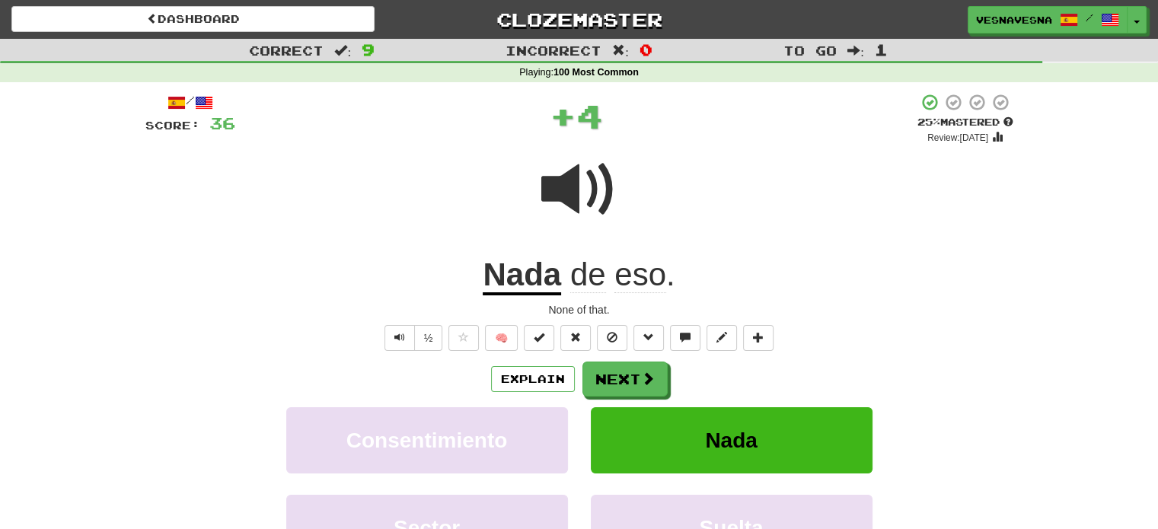
click at [577, 183] on span at bounding box center [579, 190] width 76 height 76
click at [643, 377] on span at bounding box center [649, 379] width 14 height 14
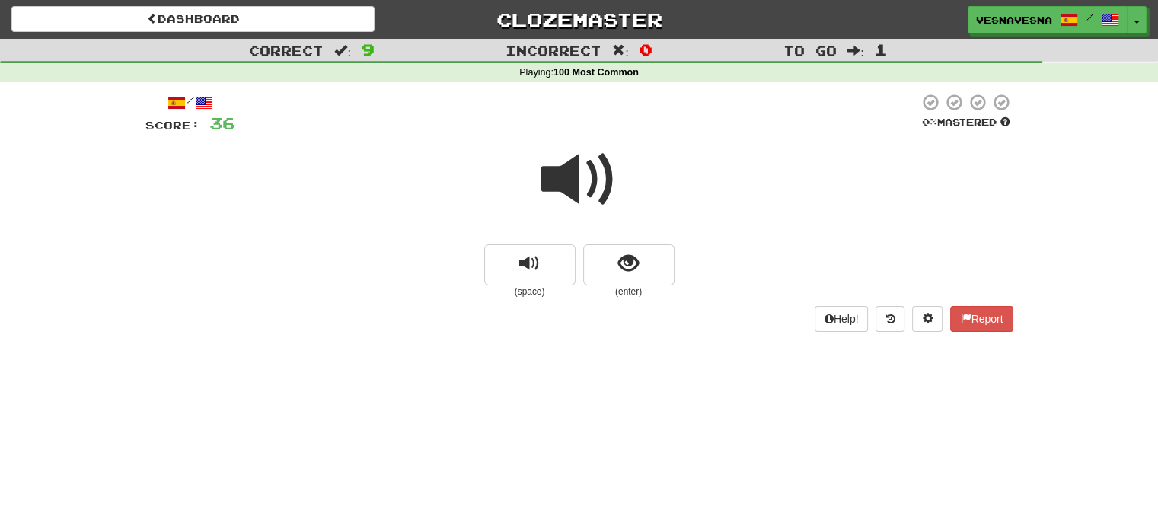
click at [576, 176] on span at bounding box center [579, 180] width 76 height 76
click at [643, 270] on button "show sentence" at bounding box center [628, 264] width 91 height 41
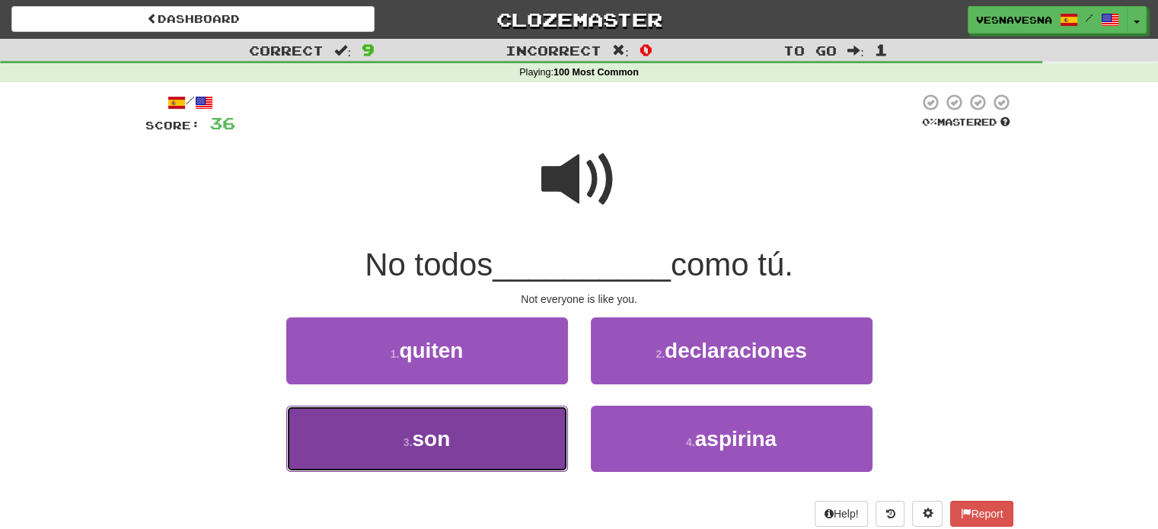
click at [503, 436] on button "3 . son" at bounding box center [427, 439] width 282 height 66
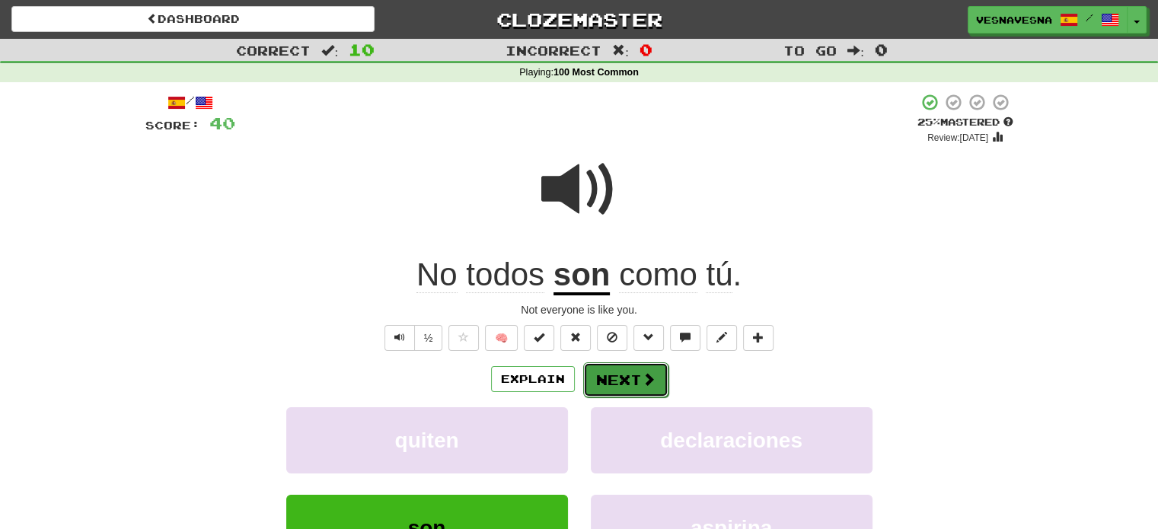
click at [632, 376] on button "Next" at bounding box center [625, 379] width 85 height 35
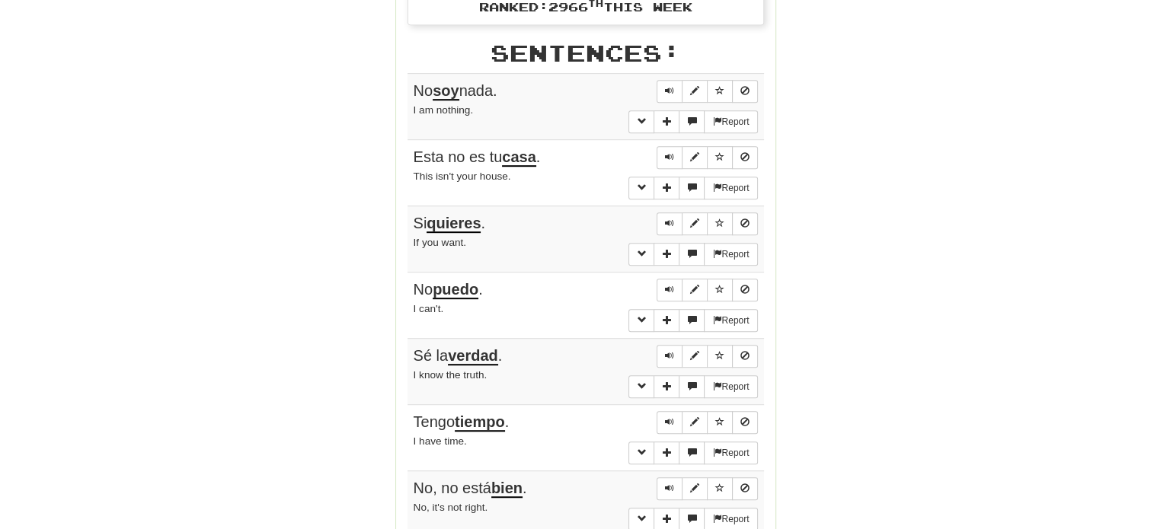
scroll to position [838, 0]
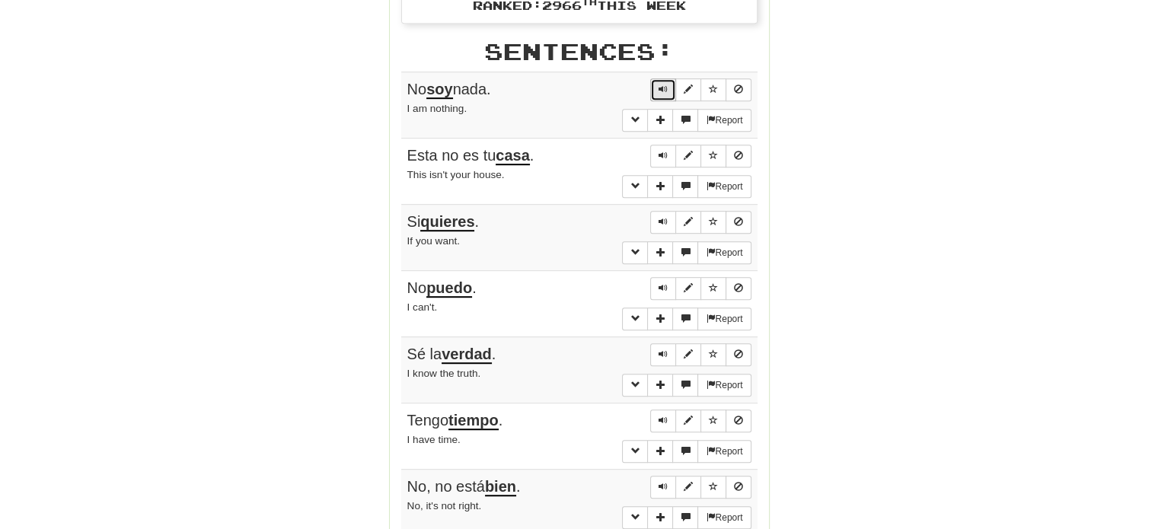
click at [663, 85] on span "Sentence controls" at bounding box center [663, 89] width 9 height 9
click at [665, 151] on span "Sentence controls" at bounding box center [663, 155] width 9 height 9
click at [690, 151] on span "Sentence controls" at bounding box center [688, 155] width 9 height 9
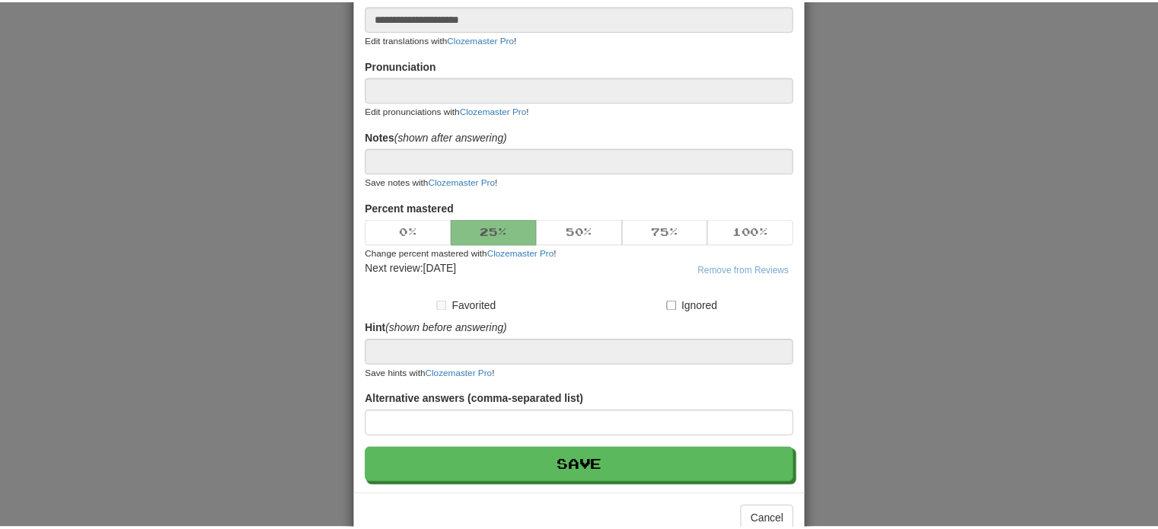
scroll to position [155, 0]
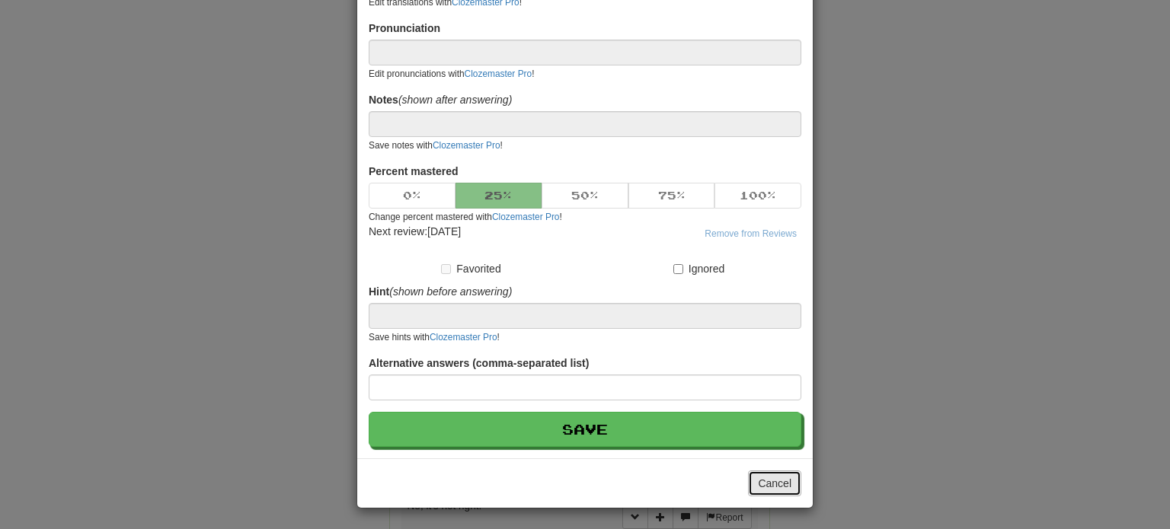
click at [776, 477] on button "Cancel" at bounding box center [774, 484] width 53 height 26
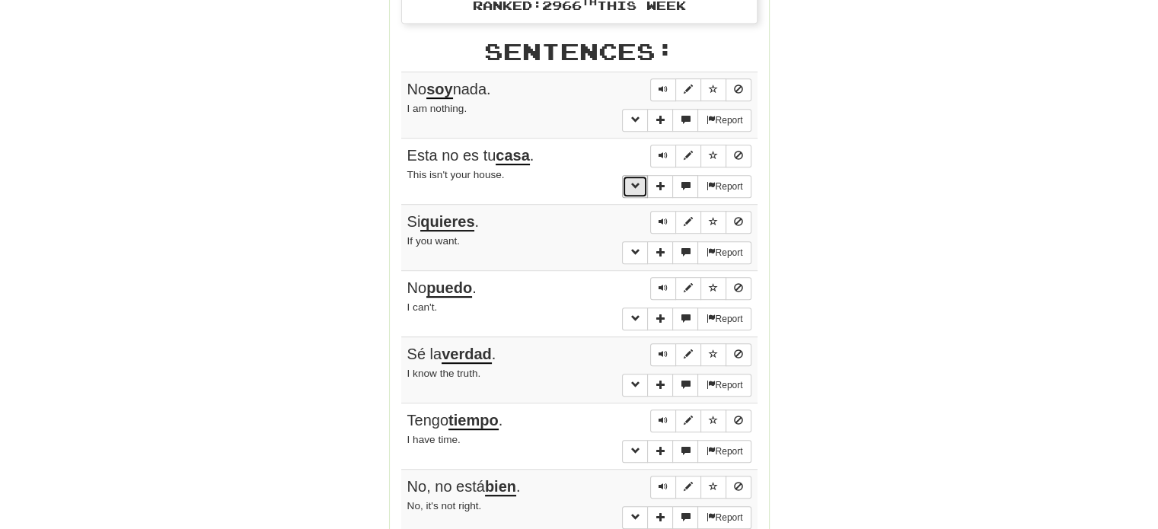
click at [635, 181] on span "More sentence controls" at bounding box center [635, 185] width 9 height 9
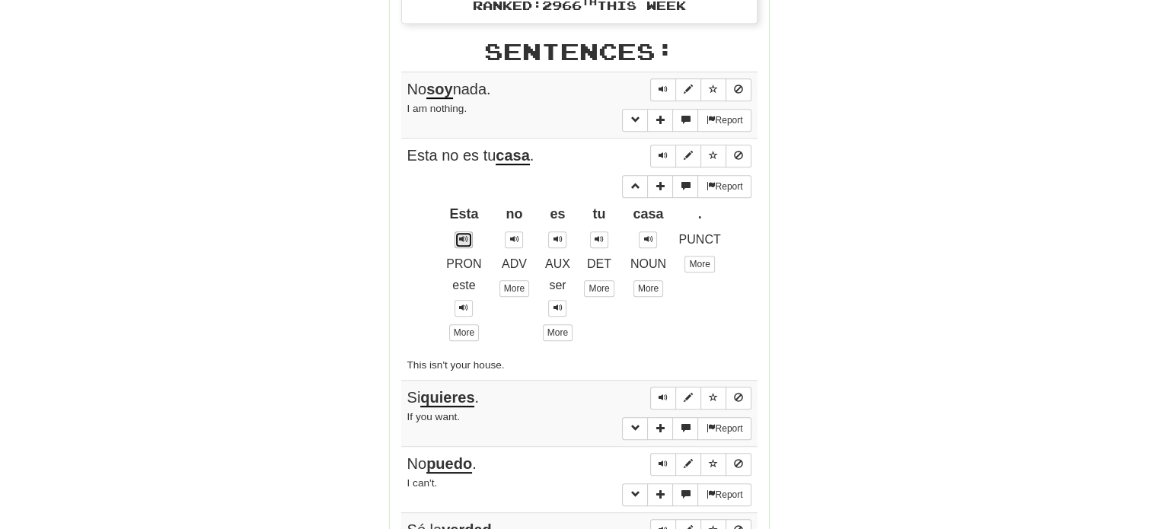
click at [466, 235] on span at bounding box center [463, 239] width 9 height 9
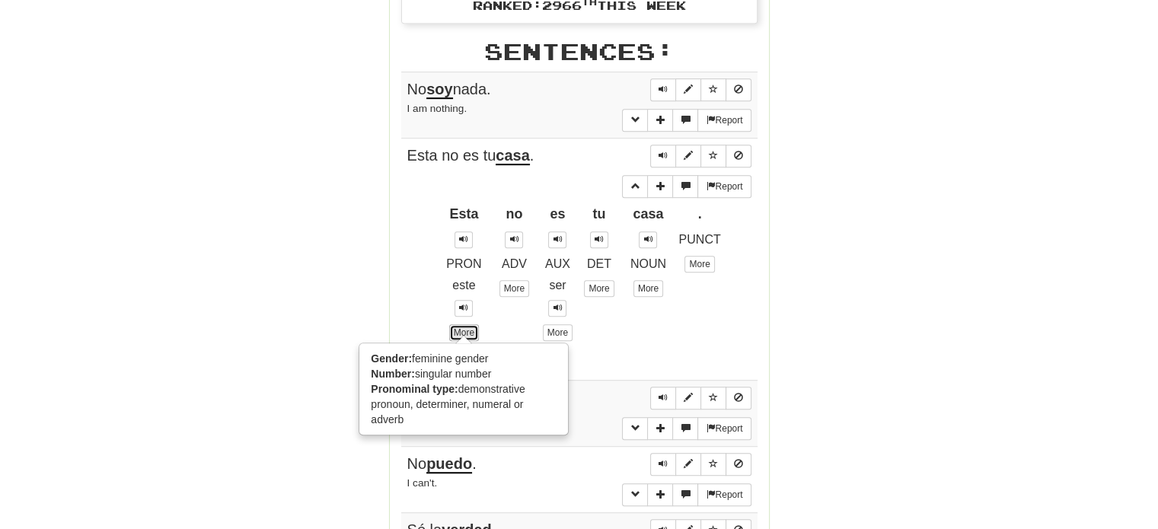
click at [468, 324] on link "More" at bounding box center [464, 332] width 30 height 17
click at [562, 324] on link "More" at bounding box center [558, 332] width 30 height 17
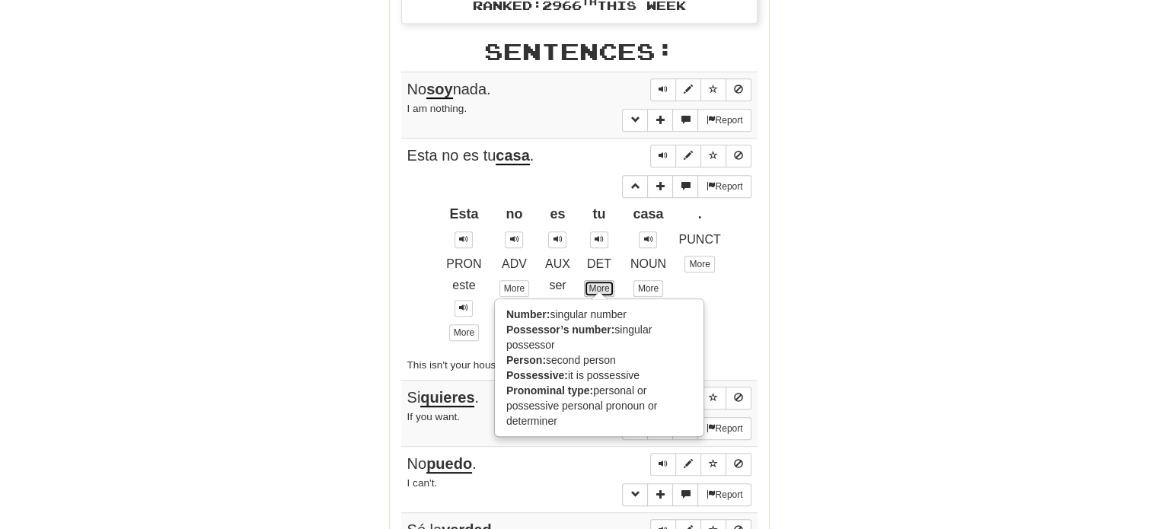
click at [602, 280] on link "More" at bounding box center [599, 288] width 30 height 17
click at [780, 298] on div "Round Results Stats: Score: + 40 Time: 1 : 40 New: 10 Review: 0 Correct: 10 Inc…" at bounding box center [579, 144] width 868 height 1580
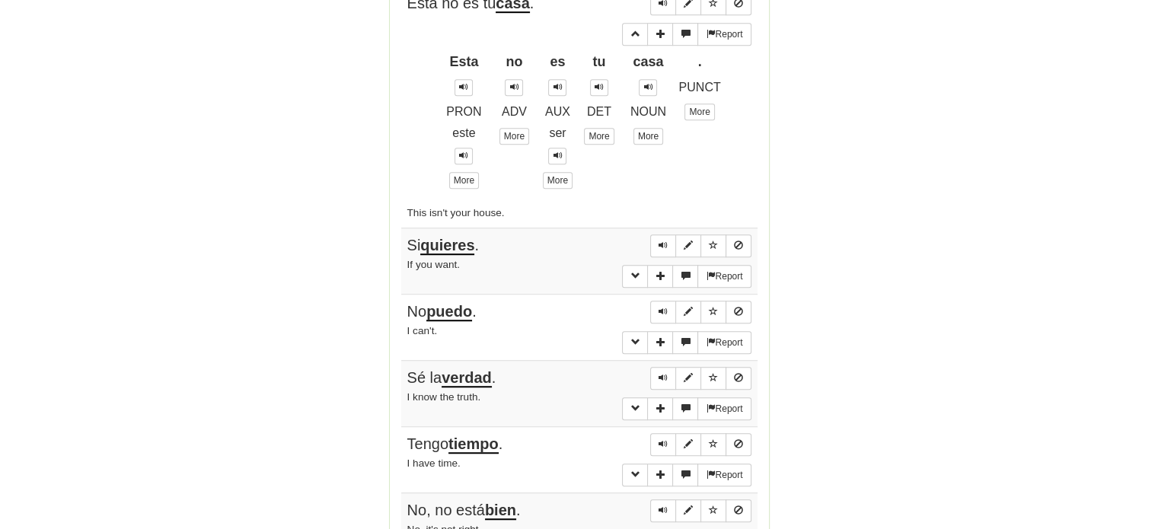
scroll to position [1066, 0]
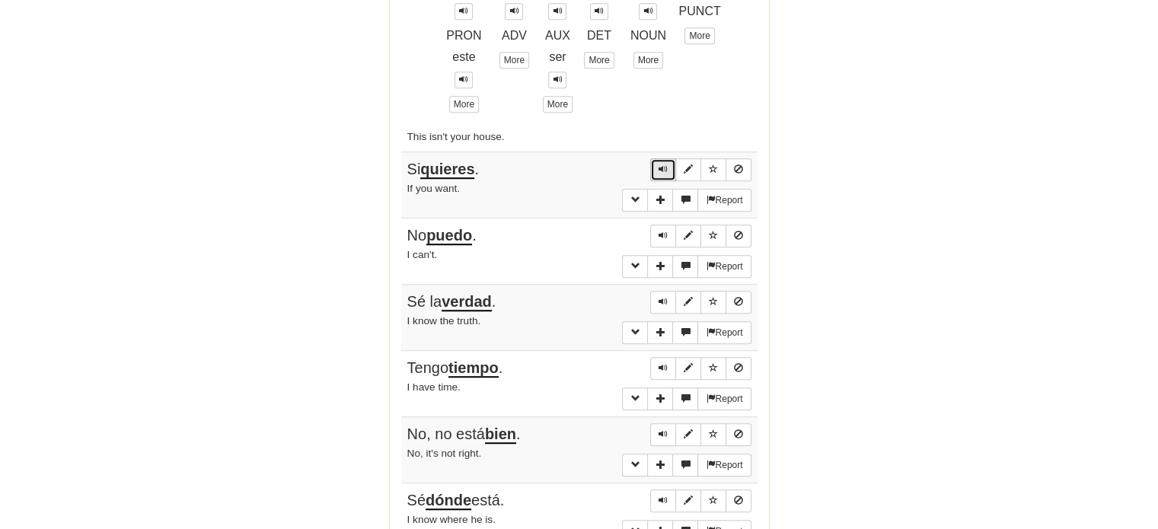
click at [661, 166] on span "Sentence controls" at bounding box center [663, 168] width 9 height 9
click at [663, 231] on span "Sentence controls" at bounding box center [663, 235] width 9 height 9
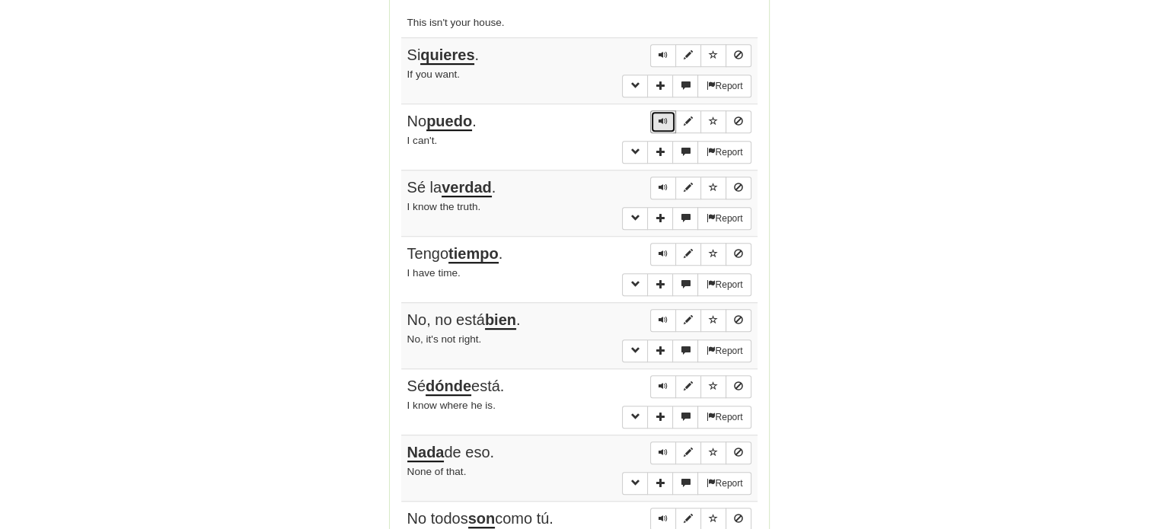
scroll to position [1218, 0]
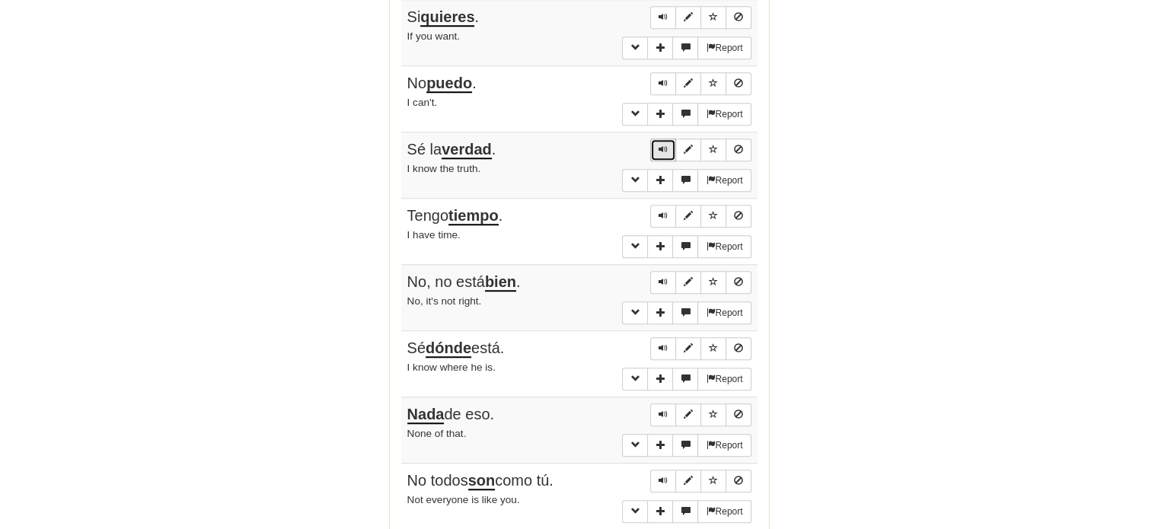
click at [664, 146] on span "Sentence controls" at bounding box center [663, 149] width 9 height 9
click at [632, 175] on span "More sentence controls" at bounding box center [635, 179] width 9 height 9
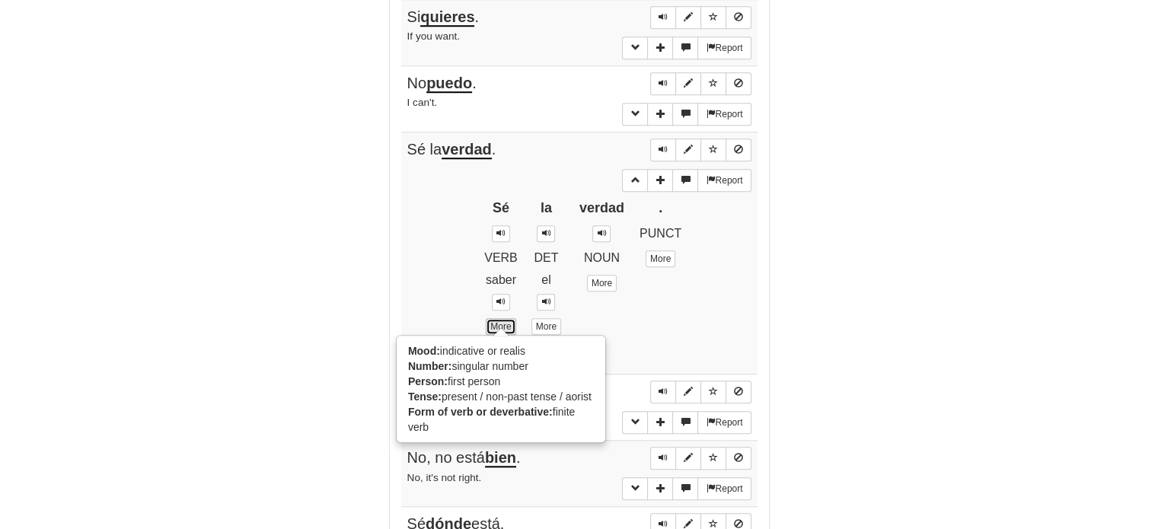
click at [509, 319] on link "More" at bounding box center [501, 326] width 30 height 17
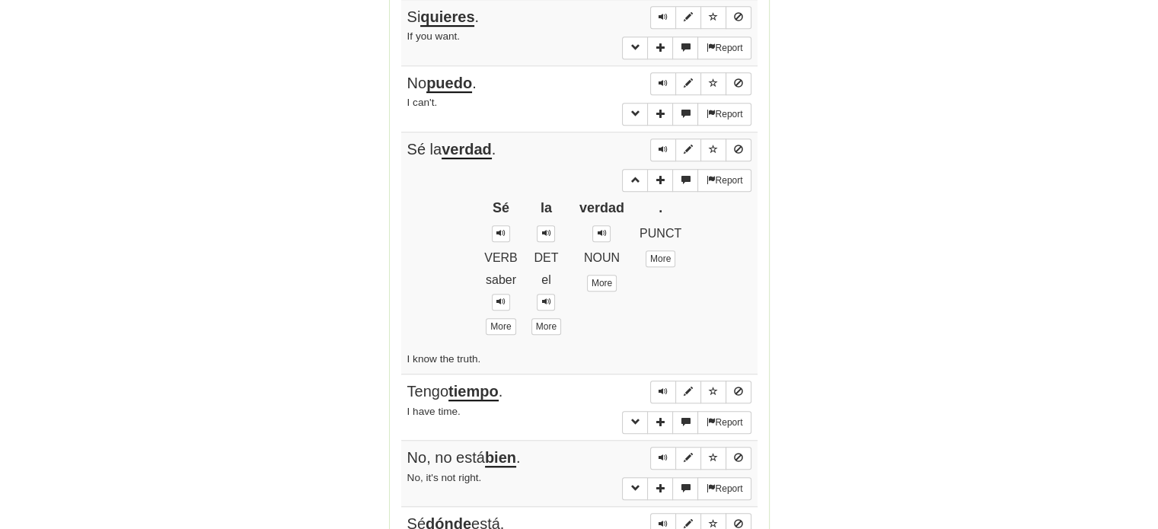
click at [490, 350] on div "I know the truth." at bounding box center [579, 359] width 344 height 18
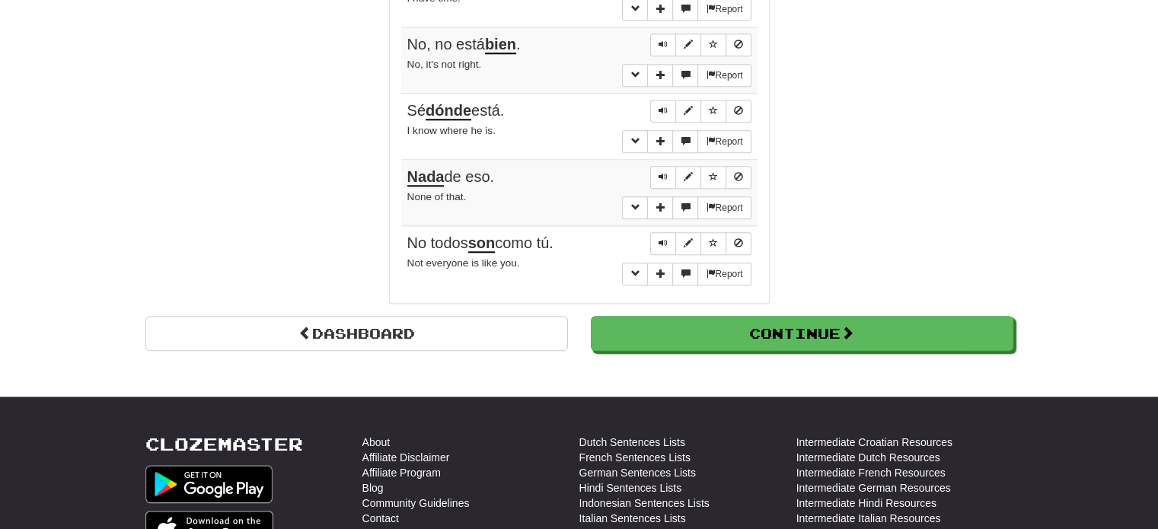
scroll to position [1675, 0]
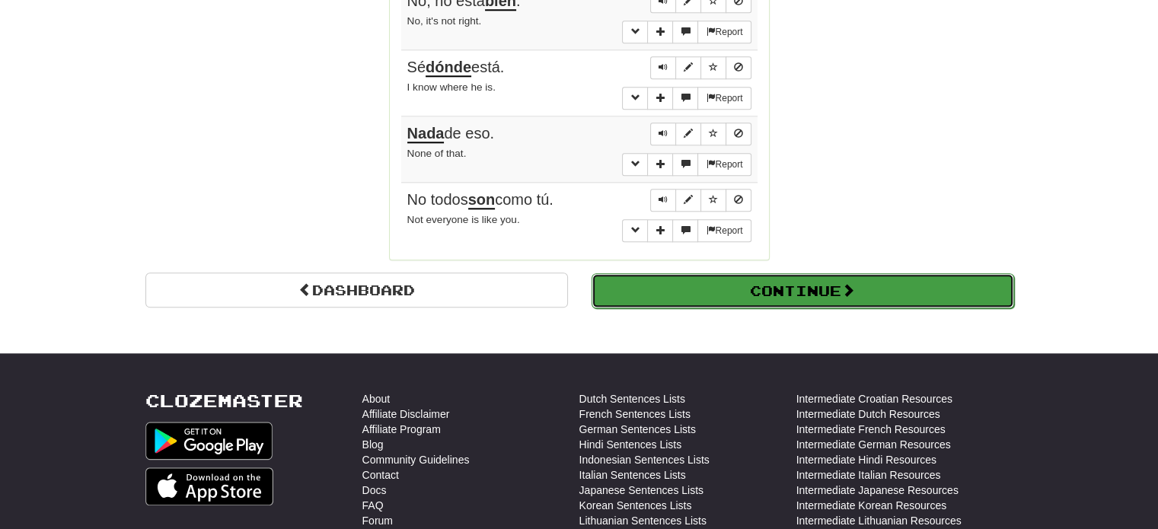
click at [808, 276] on button "Continue" at bounding box center [803, 290] width 423 height 35
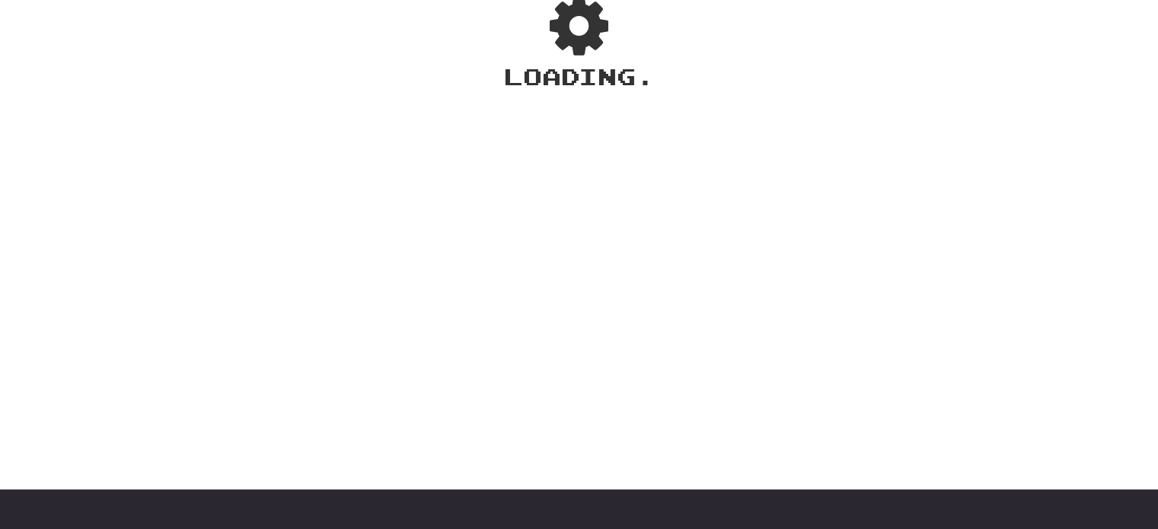
scroll to position [0, 0]
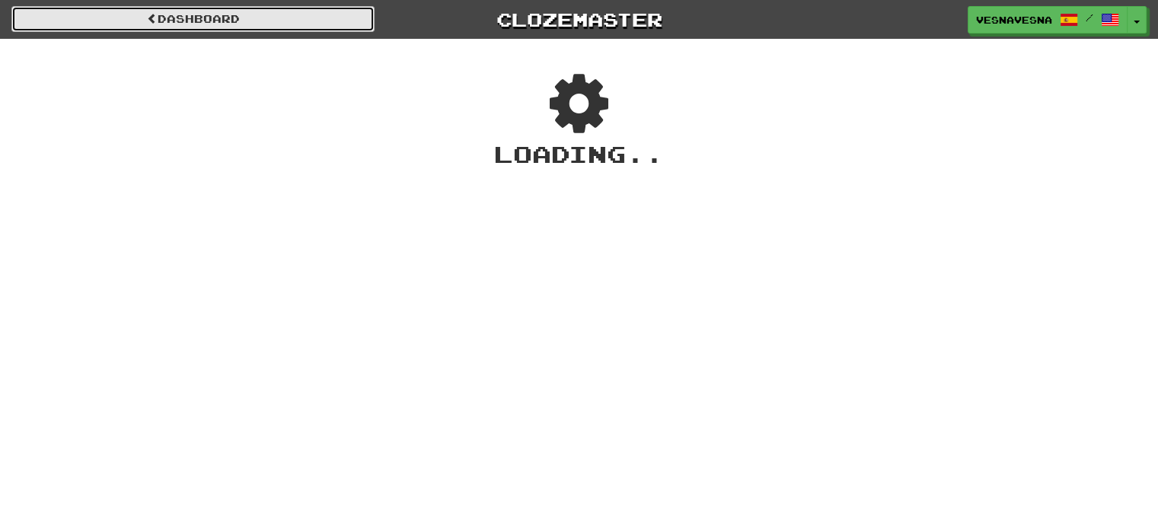
click at [256, 23] on link "Dashboard" at bounding box center [192, 19] width 363 height 26
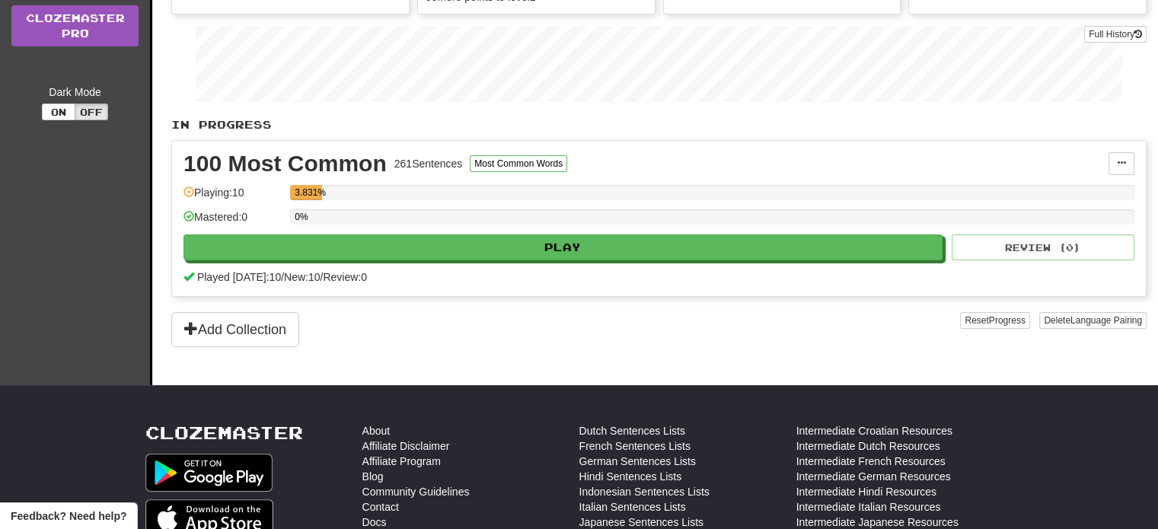
scroll to position [228, 0]
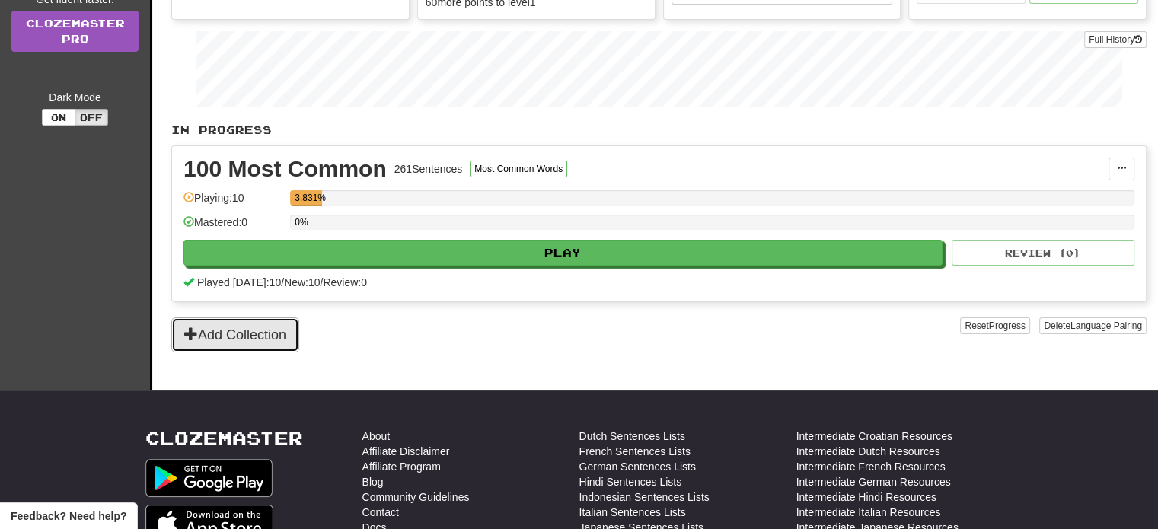
click at [225, 327] on button "Add Collection" at bounding box center [235, 335] width 128 height 35
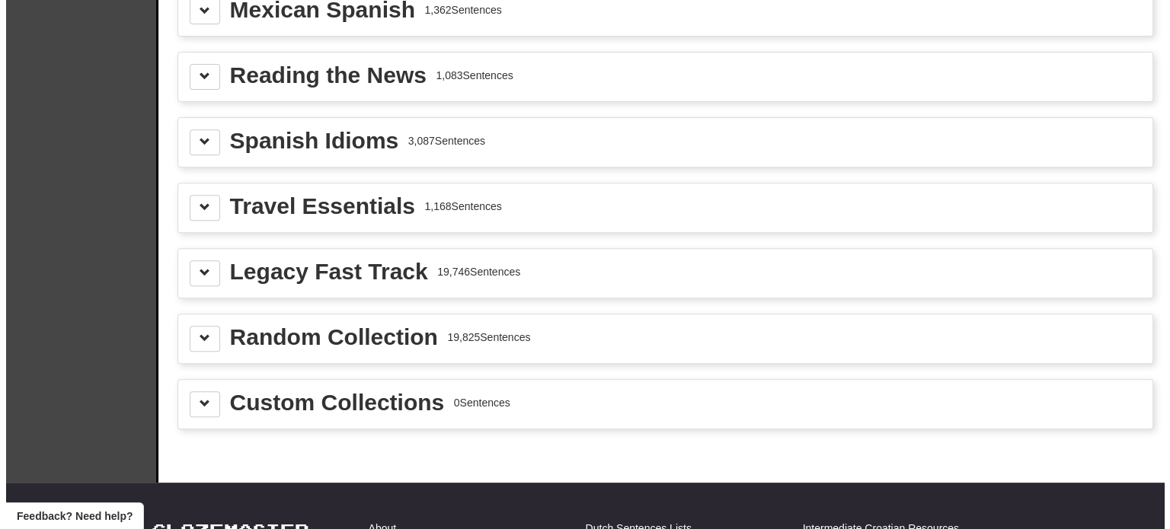
scroll to position [609, 0]
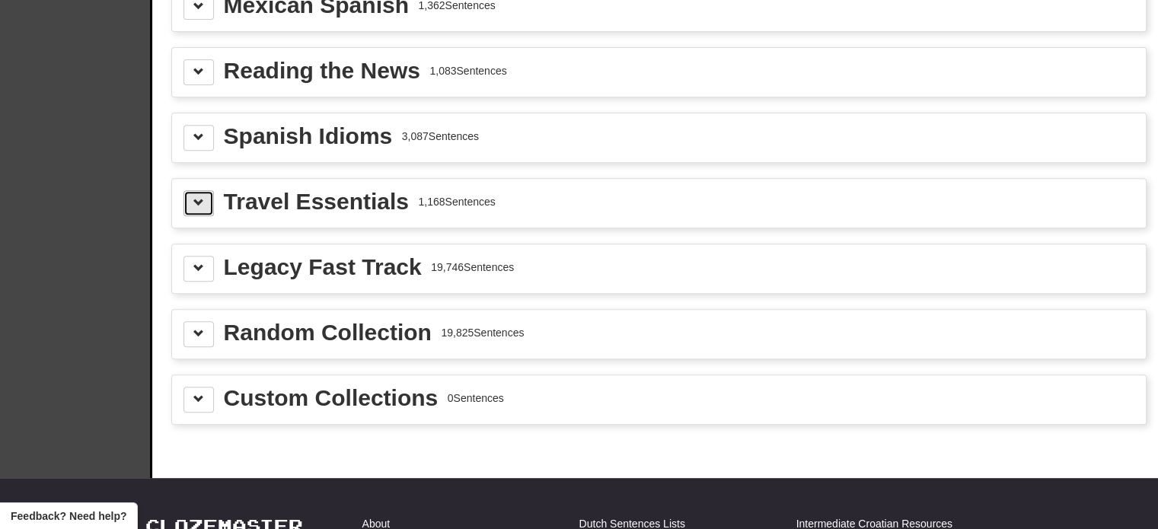
click at [202, 197] on span at bounding box center [198, 202] width 11 height 11
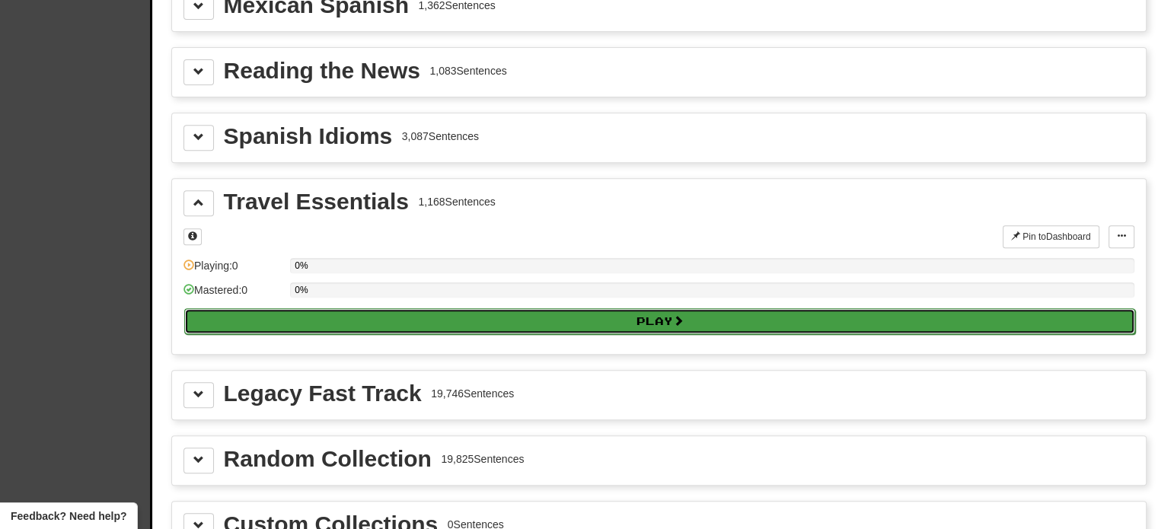
click at [687, 317] on button "Play" at bounding box center [659, 321] width 951 height 26
select select "**"
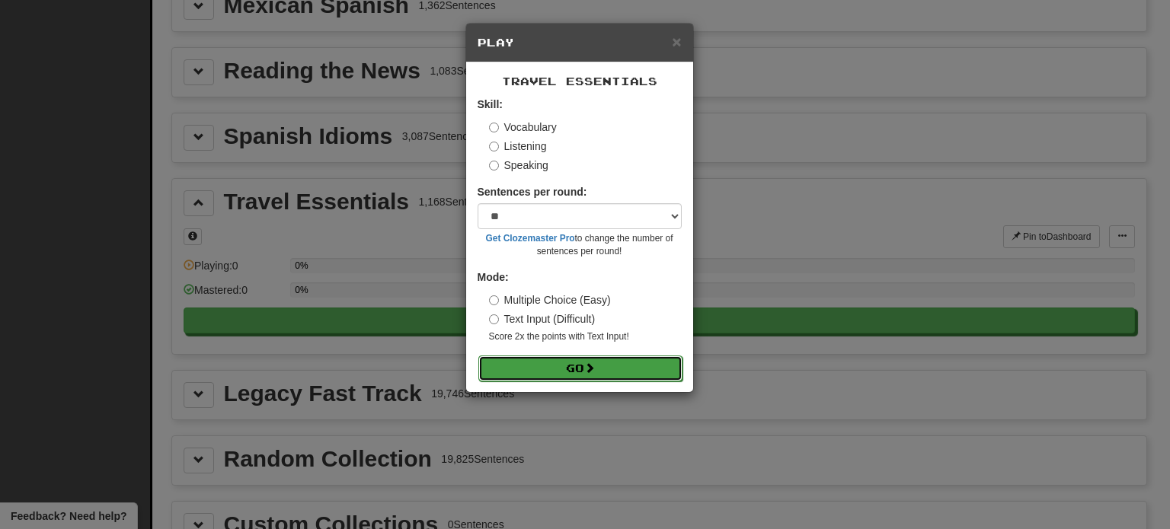
click at [585, 366] on button "Go" at bounding box center [580, 369] width 204 height 26
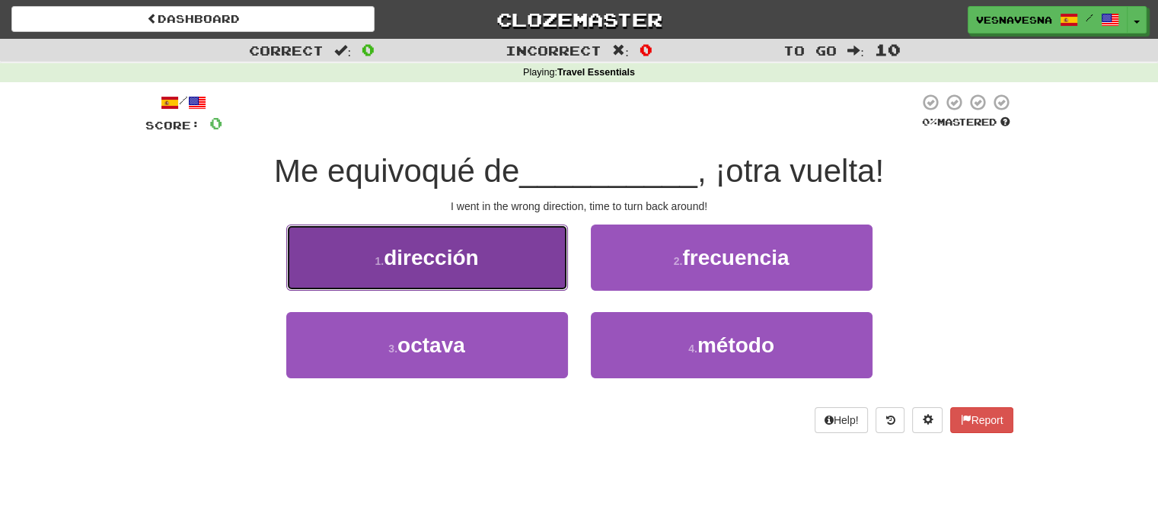
click at [458, 254] on span "dirección" at bounding box center [431, 258] width 94 height 24
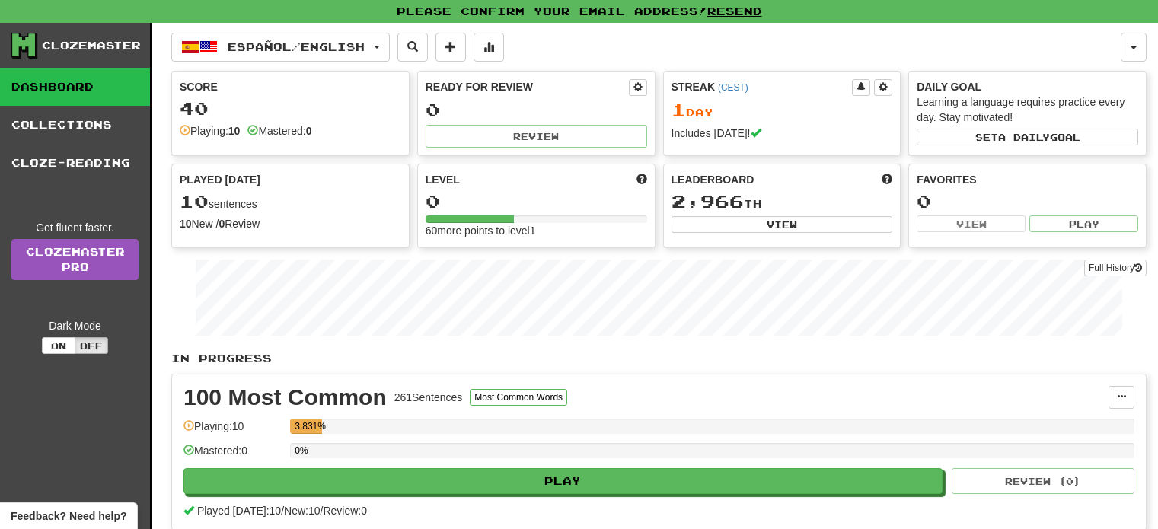
scroll to position [589, 0]
